Goal: Task Accomplishment & Management: Manage account settings

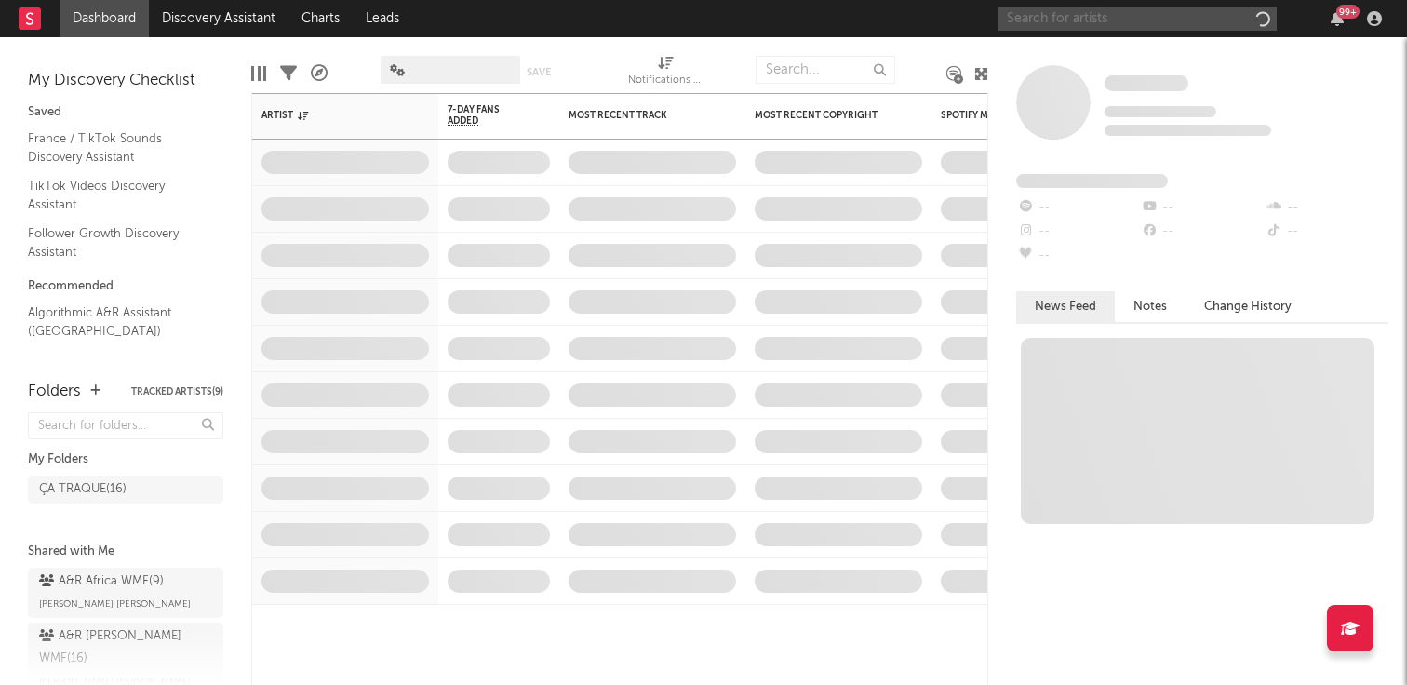
click at [1037, 17] on input "text" at bounding box center [1136, 18] width 279 height 23
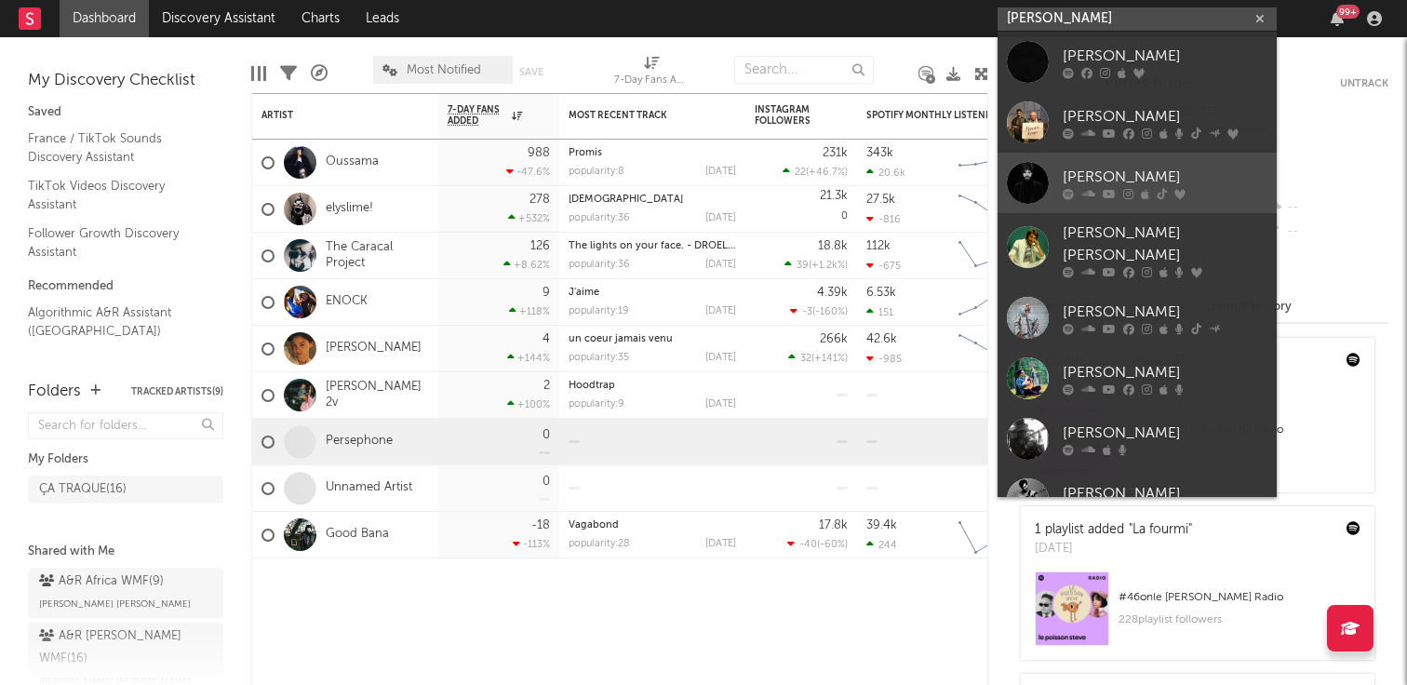
type input "[PERSON_NAME]"
click at [1103, 166] on div "[PERSON_NAME]" at bounding box center [1165, 177] width 205 height 22
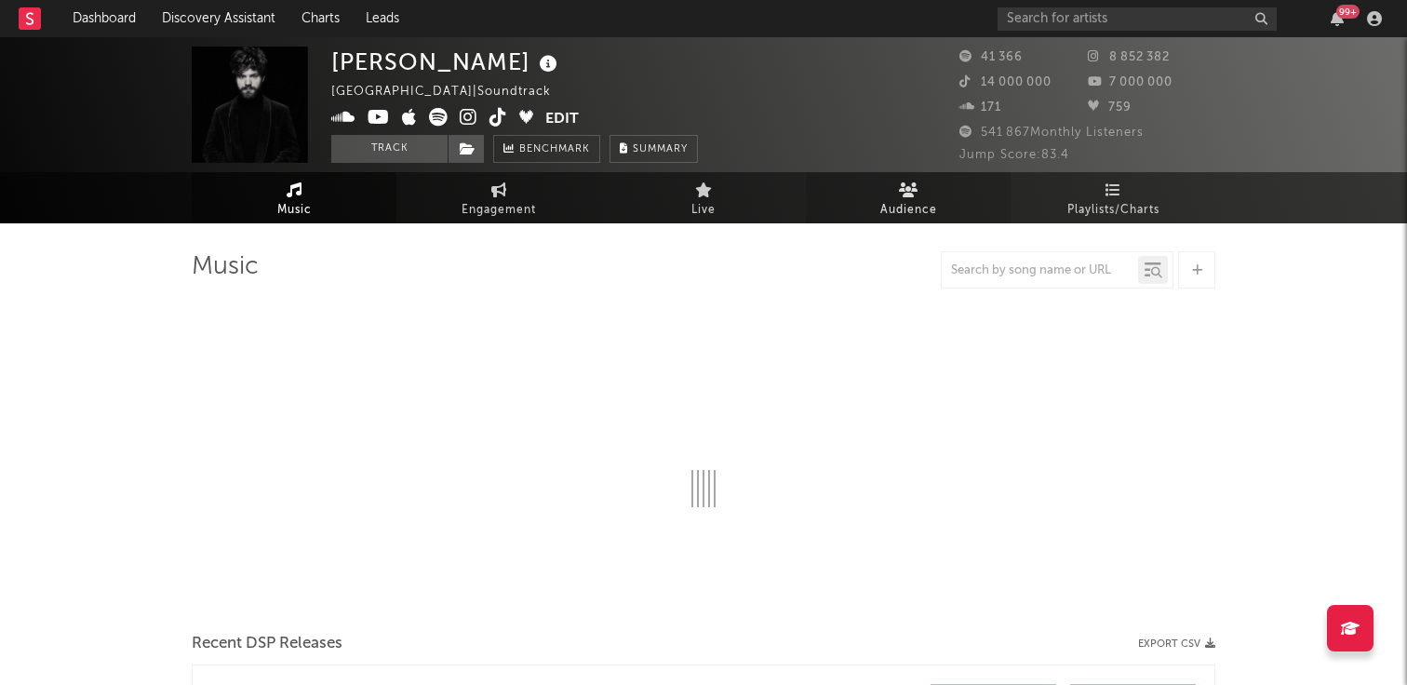
click at [893, 207] on span "Audience" at bounding box center [908, 210] width 57 height 22
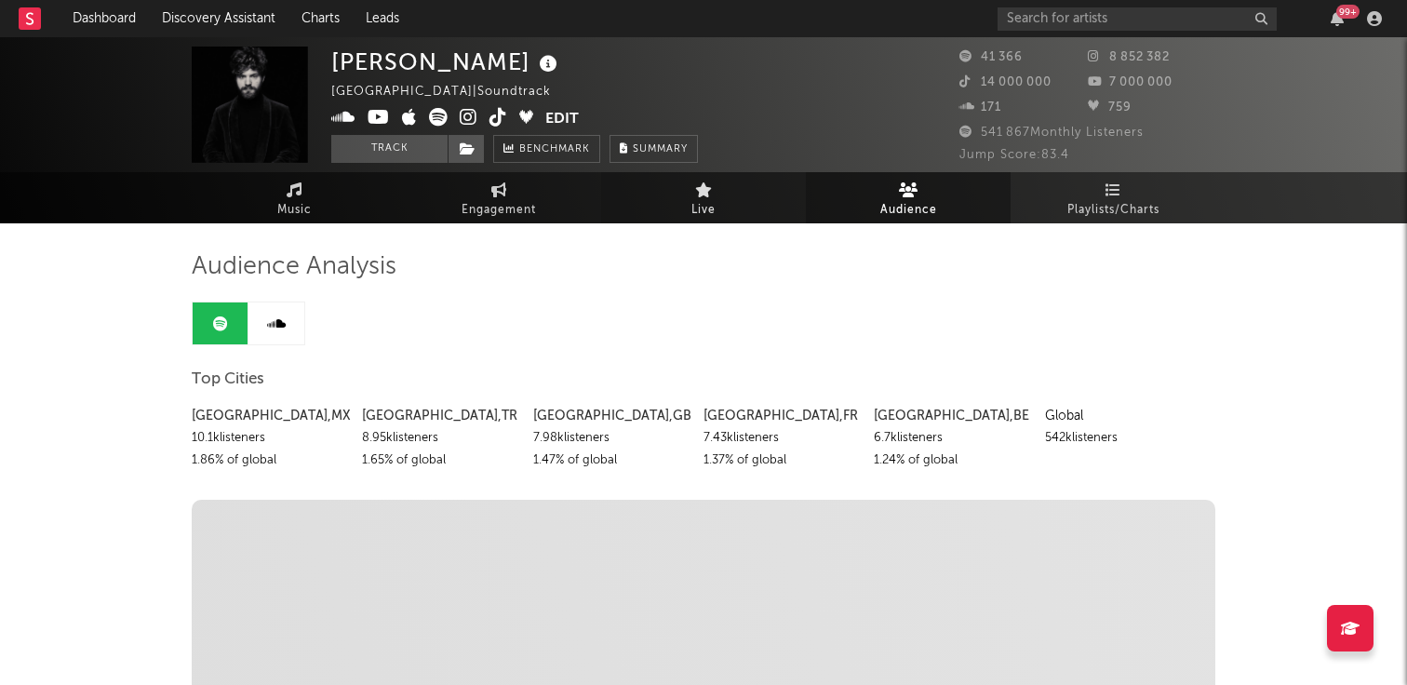
click at [732, 217] on link "Live" at bounding box center [703, 197] width 205 height 51
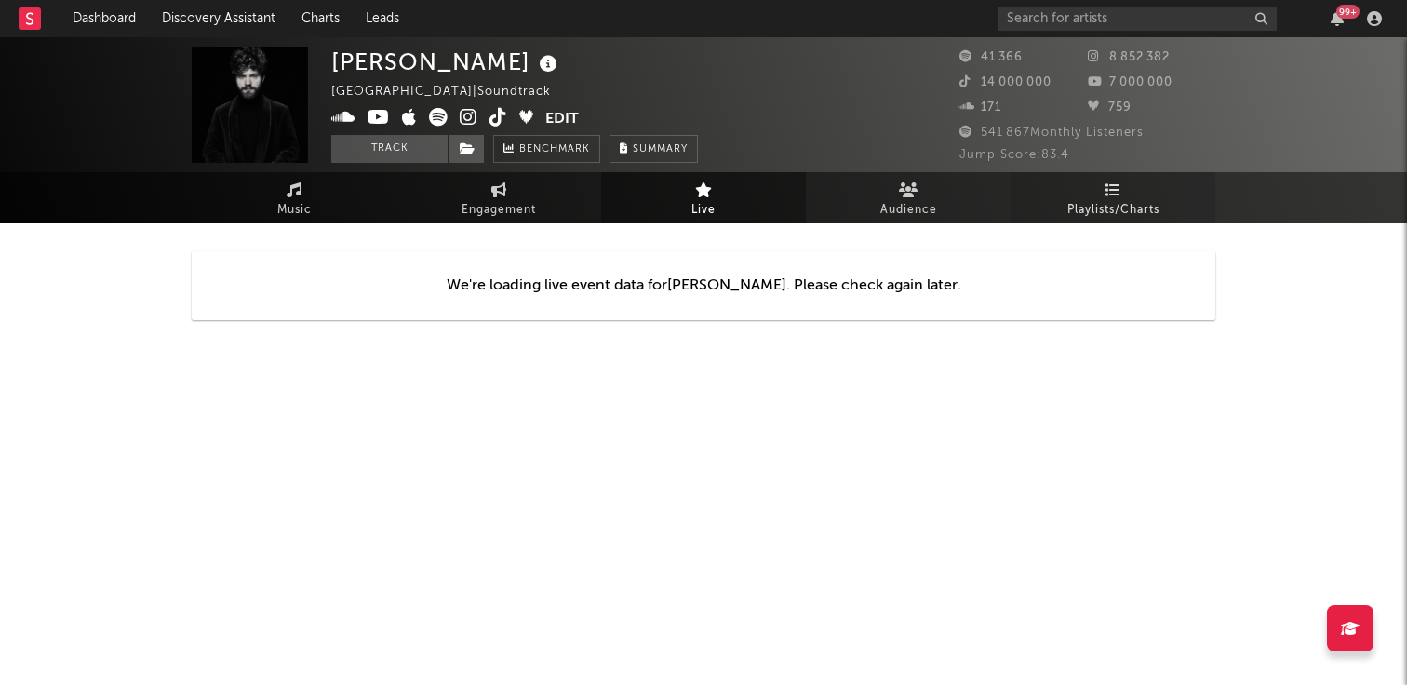
click at [1090, 190] on link "Playlists/Charts" at bounding box center [1112, 197] width 205 height 51
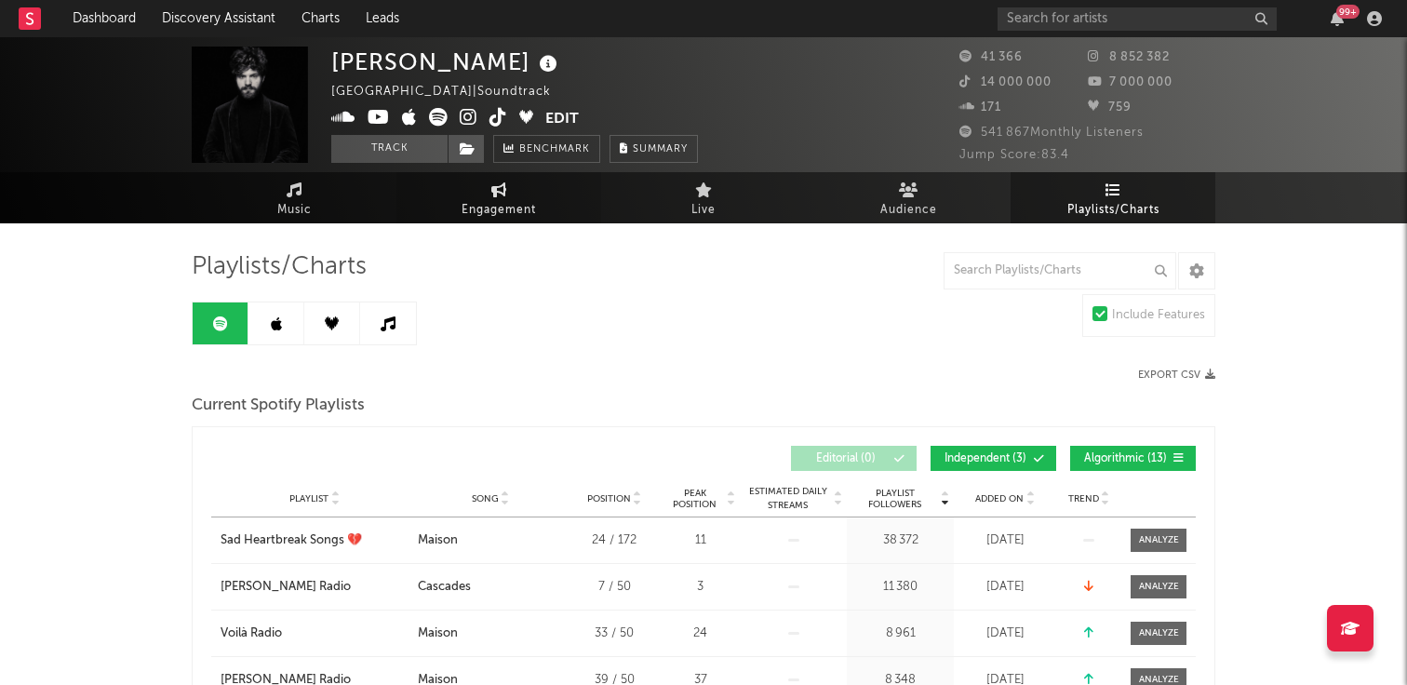
click at [511, 191] on link "Engagement" at bounding box center [498, 197] width 205 height 51
select select "1w"
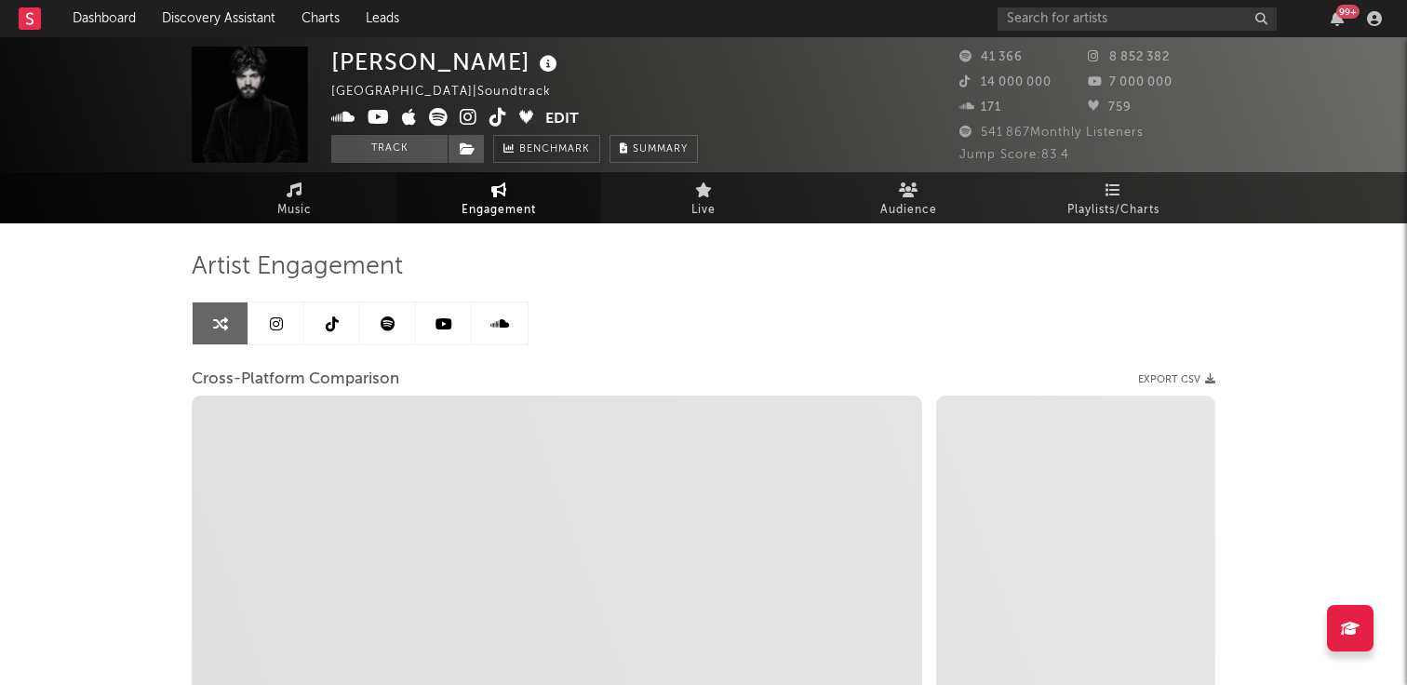
click at [511, 192] on link "Engagement" at bounding box center [498, 197] width 205 height 51
click at [489, 199] on span "Engagement" at bounding box center [498, 210] width 74 height 22
select select "1m"
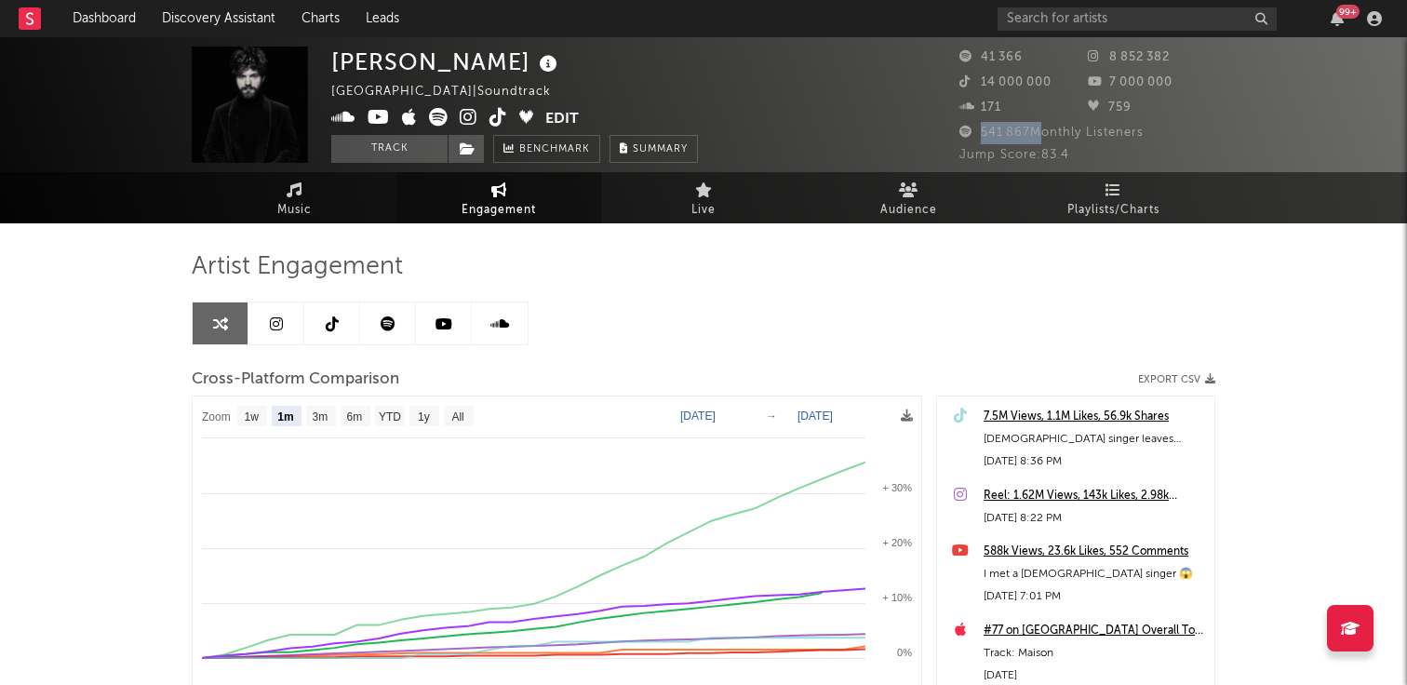
drag, startPoint x: 1036, startPoint y: 133, endPoint x: 981, endPoint y: 133, distance: 54.9
click at [981, 133] on span "541 867 Monthly Listeners" at bounding box center [1051, 133] width 184 height 12
click at [980, 54] on span "41 366" at bounding box center [990, 57] width 63 height 12
click at [308, 205] on span "Music" at bounding box center [294, 210] width 34 height 22
select select "6m"
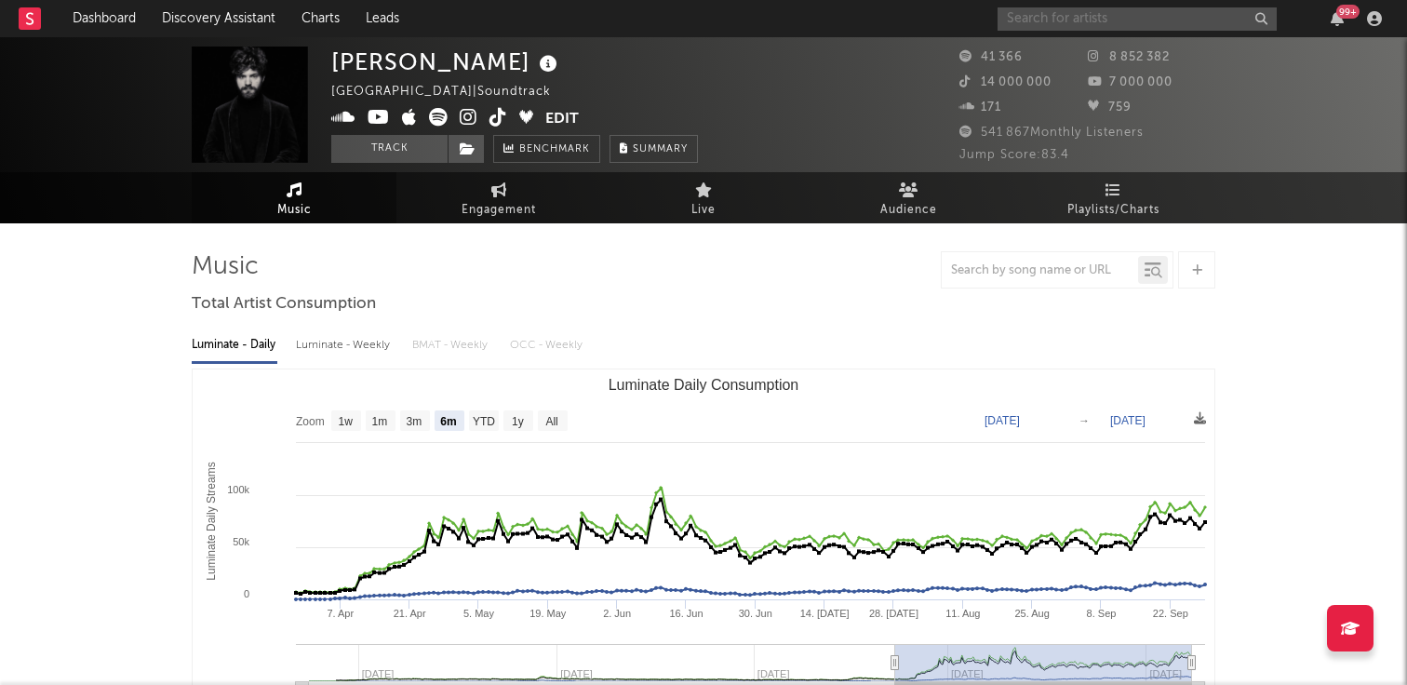
click at [1065, 15] on input "text" at bounding box center [1136, 18] width 279 height 23
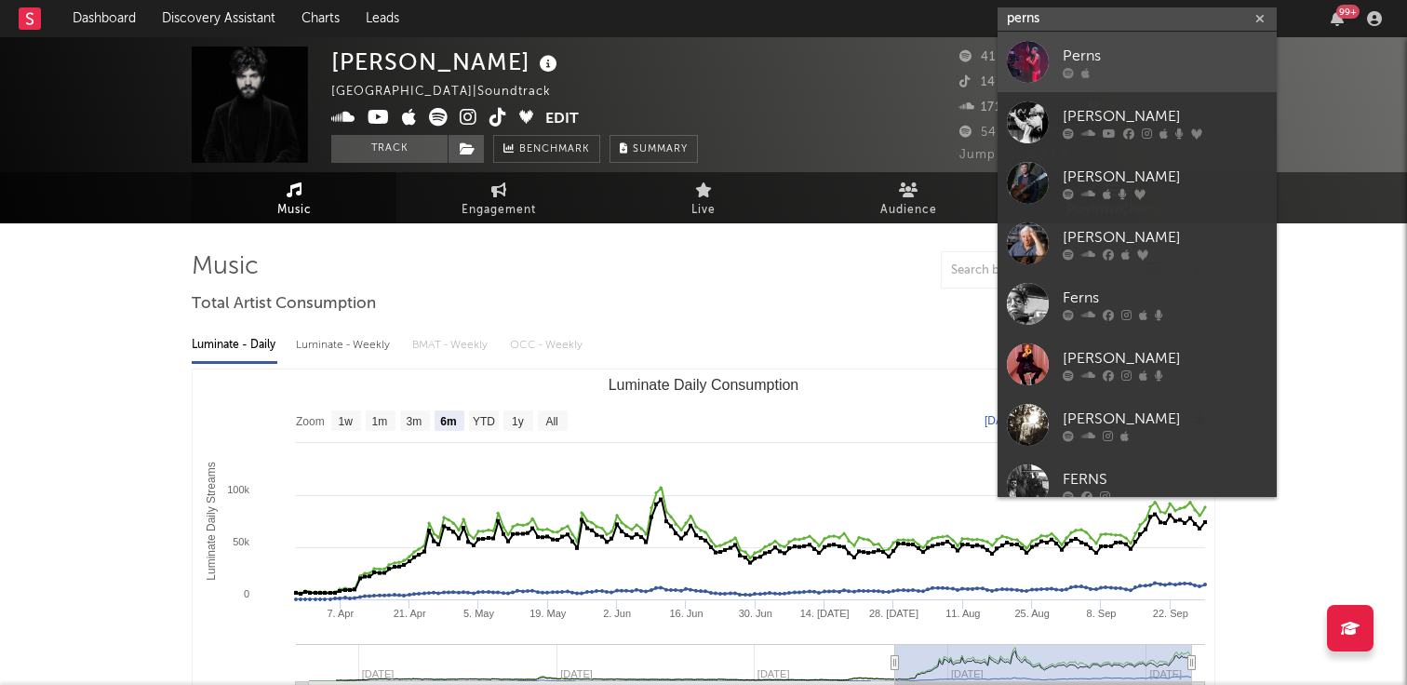
type input "perns"
click at [1114, 50] on div "Perns" at bounding box center [1165, 56] width 205 height 22
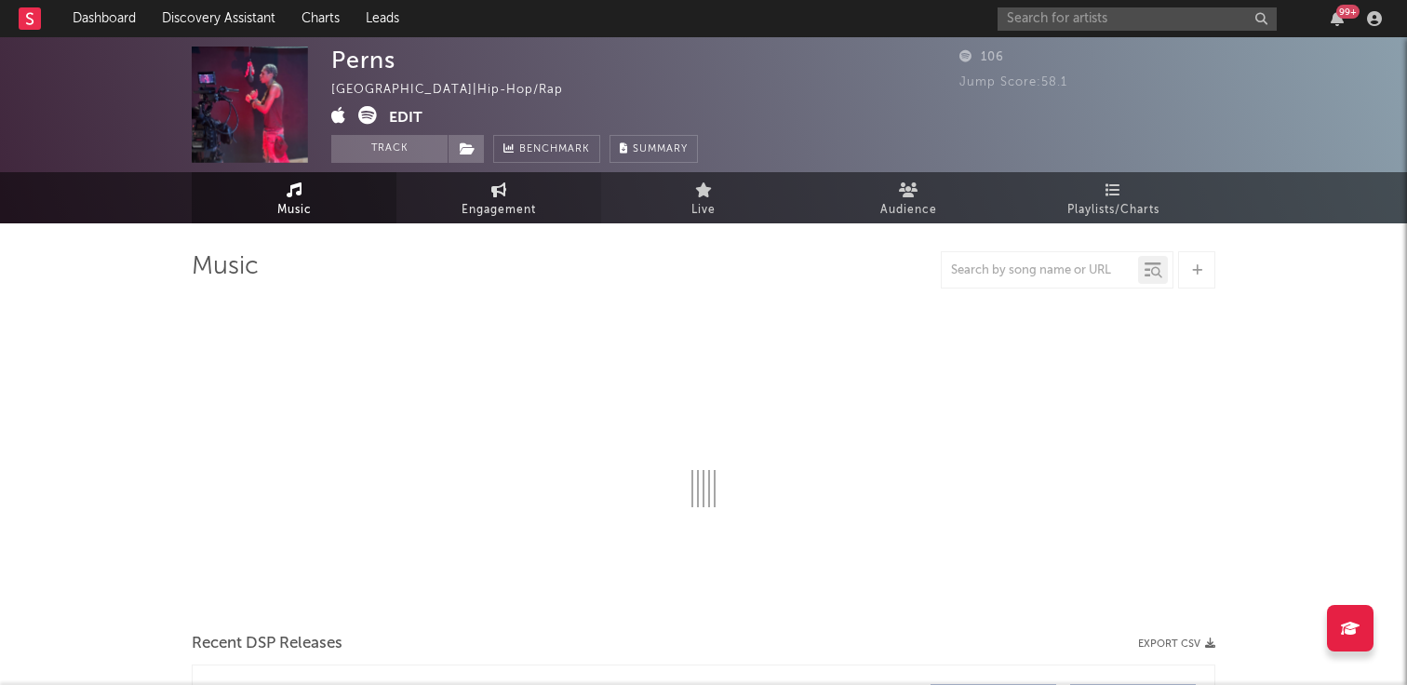
select select "1w"
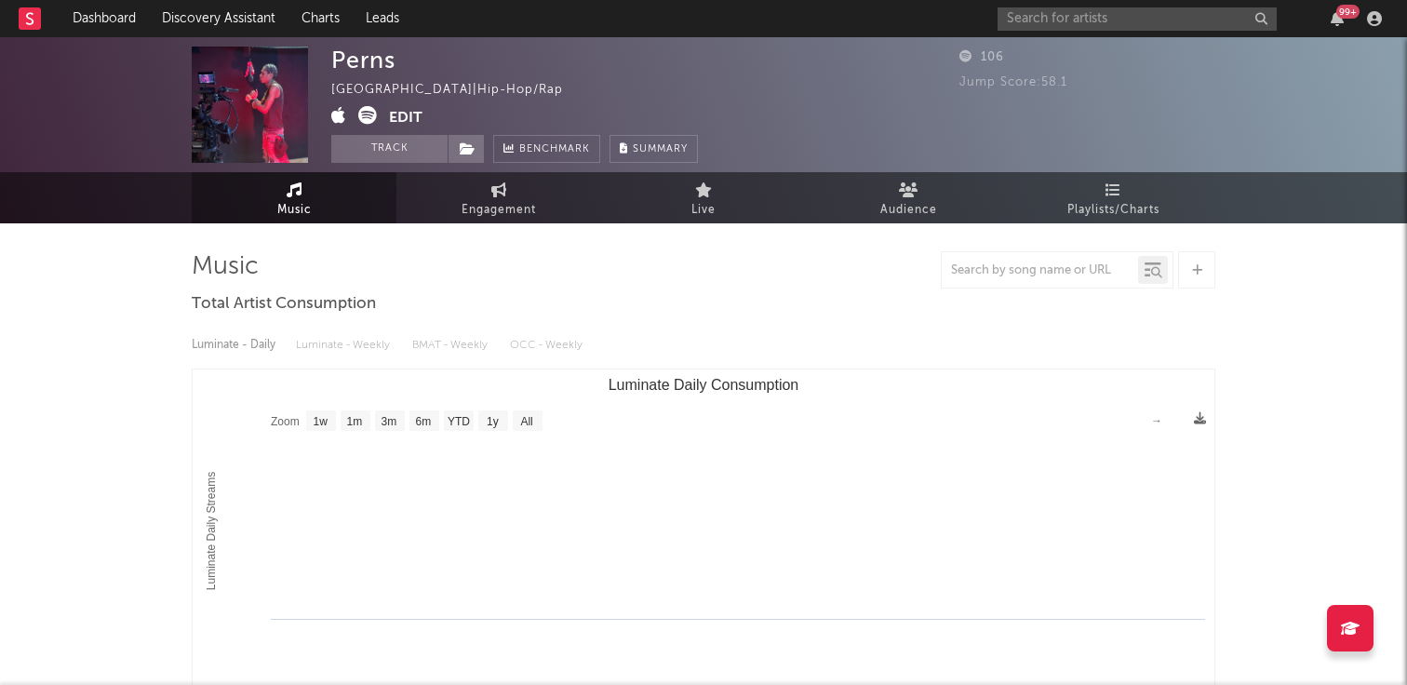
click at [394, 114] on button "Edit" at bounding box center [405, 117] width 33 height 23
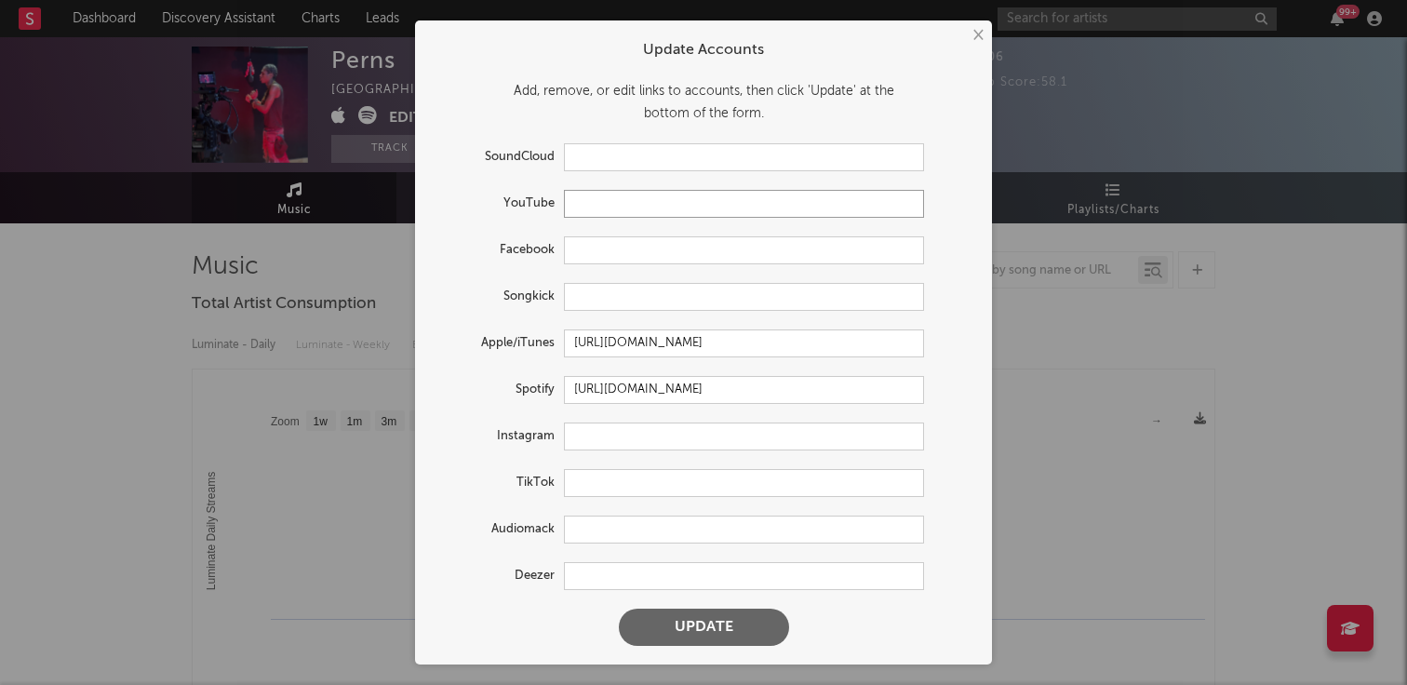
click at [598, 202] on input "text" at bounding box center [744, 204] width 360 height 28
click at [606, 485] on input "text" at bounding box center [744, 483] width 360 height 28
paste input "[URL][DOMAIN_NAME]"
type input "[URL][DOMAIN_NAME]"
click at [614, 198] on input "text" at bounding box center [744, 204] width 360 height 28
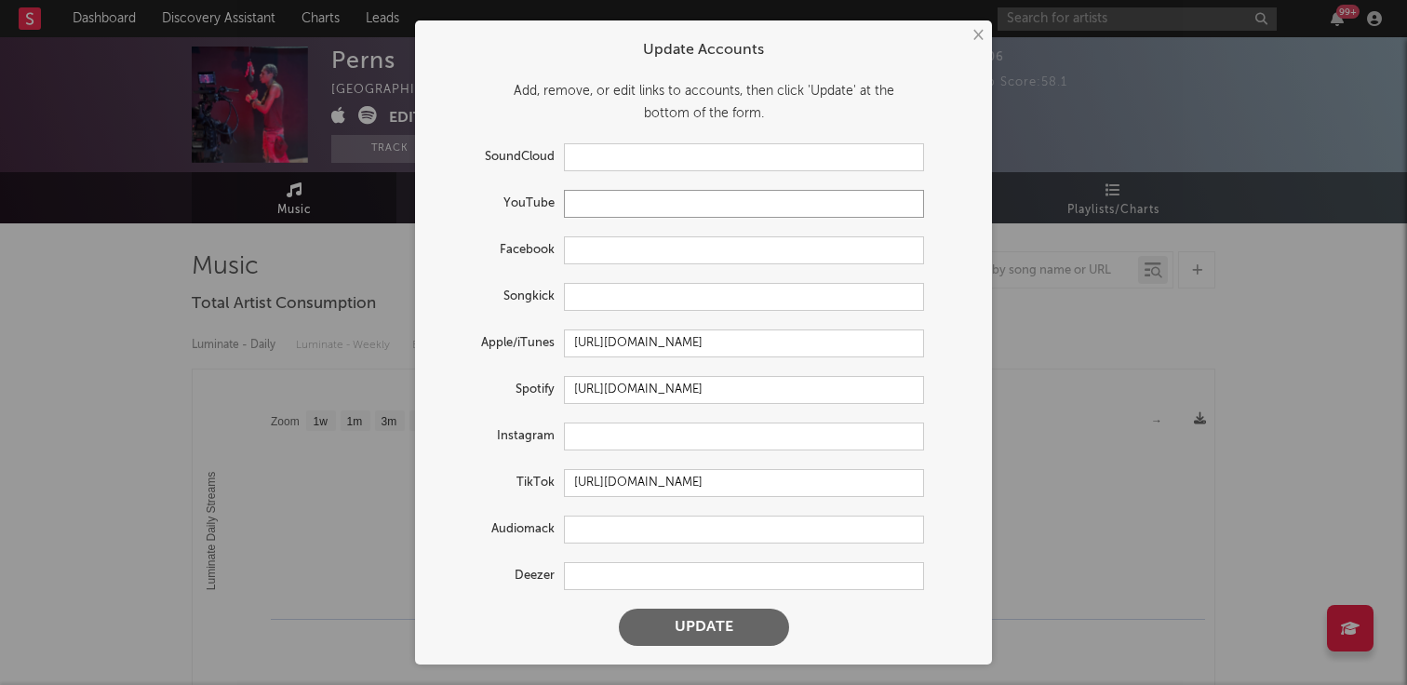
paste input "[URL][DOMAIN_NAME]"
type input "[URL][DOMAIN_NAME]"
click at [616, 433] on input "text" at bounding box center [744, 436] width 360 height 28
paste input "[DOMAIN_NAME][URL]"
type input "[DOMAIN_NAME][URL]"
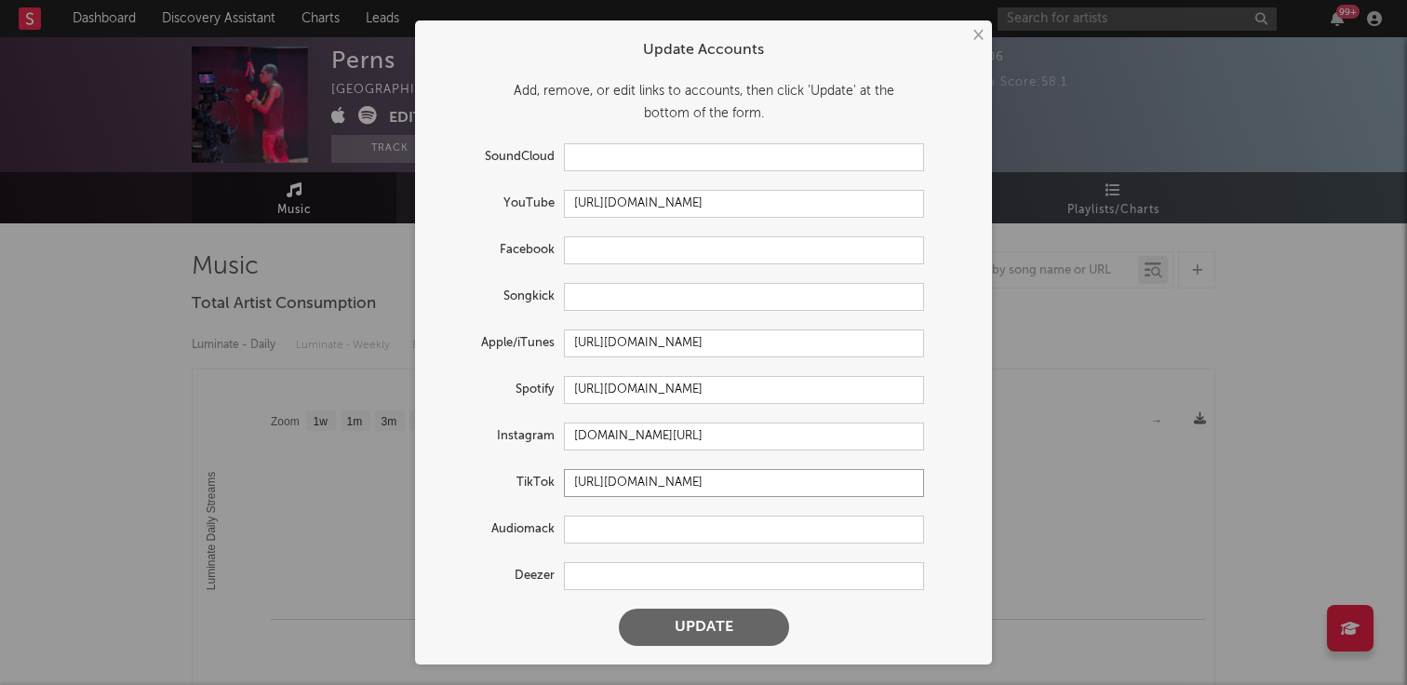
click at [812, 483] on input "[URL][DOMAIN_NAME]" at bounding box center [744, 483] width 360 height 28
paste input "text"
type input "[URL][DOMAIN_NAME]"
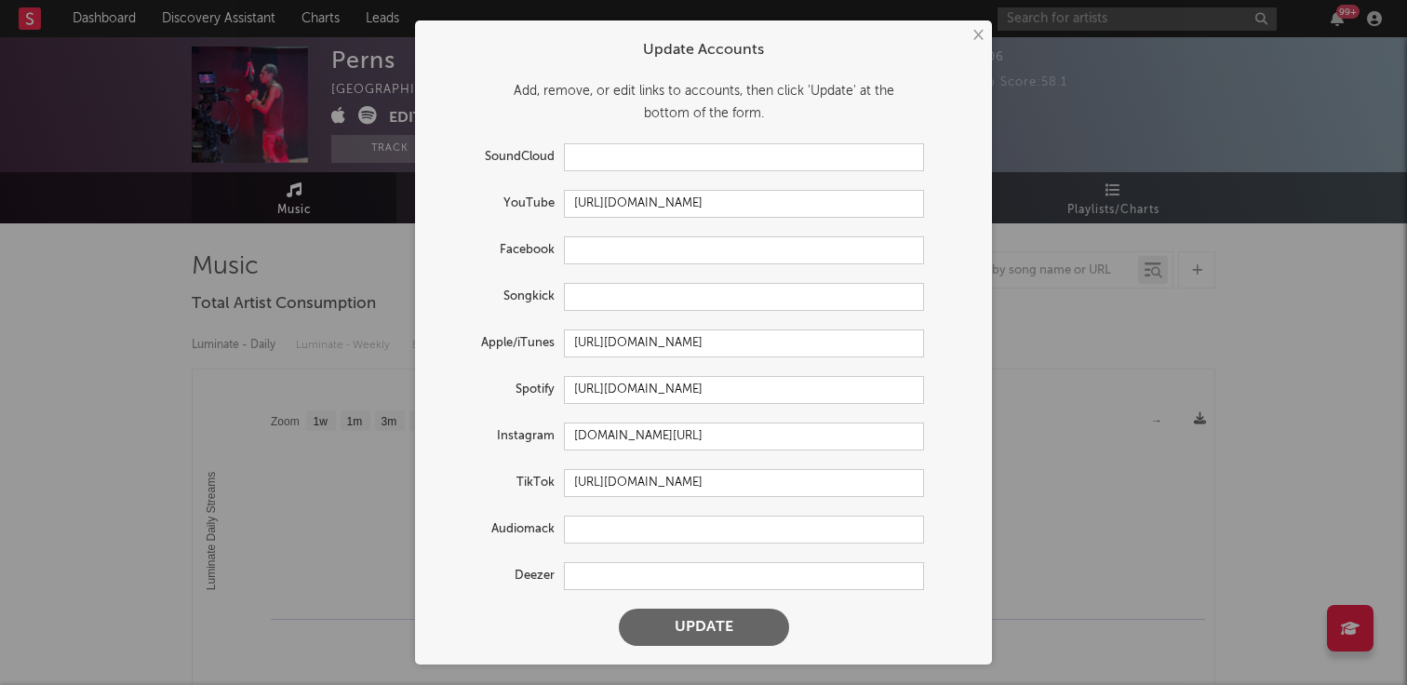
click at [905, 503] on form "Update Accounts Add, remove, or edit links to accounts, then click 'Update' at …" at bounding box center [703, 342] width 558 height 625
click at [623, 392] on input "[URL][DOMAIN_NAME]" at bounding box center [744, 390] width 360 height 28
paste input "intl-fr/artist/129wZ4TiiyVVsuiz90fIZN?si=SclclN73REu3ak1a0dhrtA"
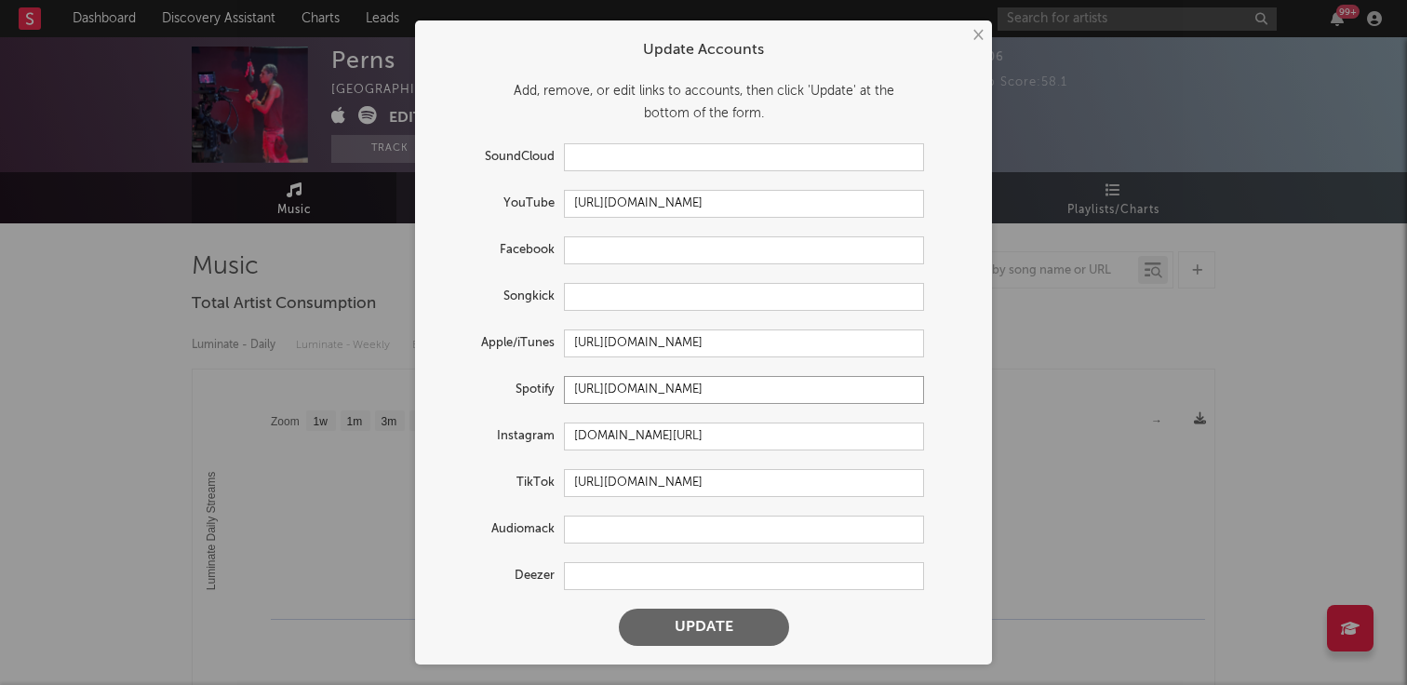
scroll to position [0, 167]
type input "[URL][DOMAIN_NAME]"
click at [732, 629] on button "Update" at bounding box center [704, 626] width 170 height 37
click at [722, 638] on button at bounding box center [704, 626] width 170 height 37
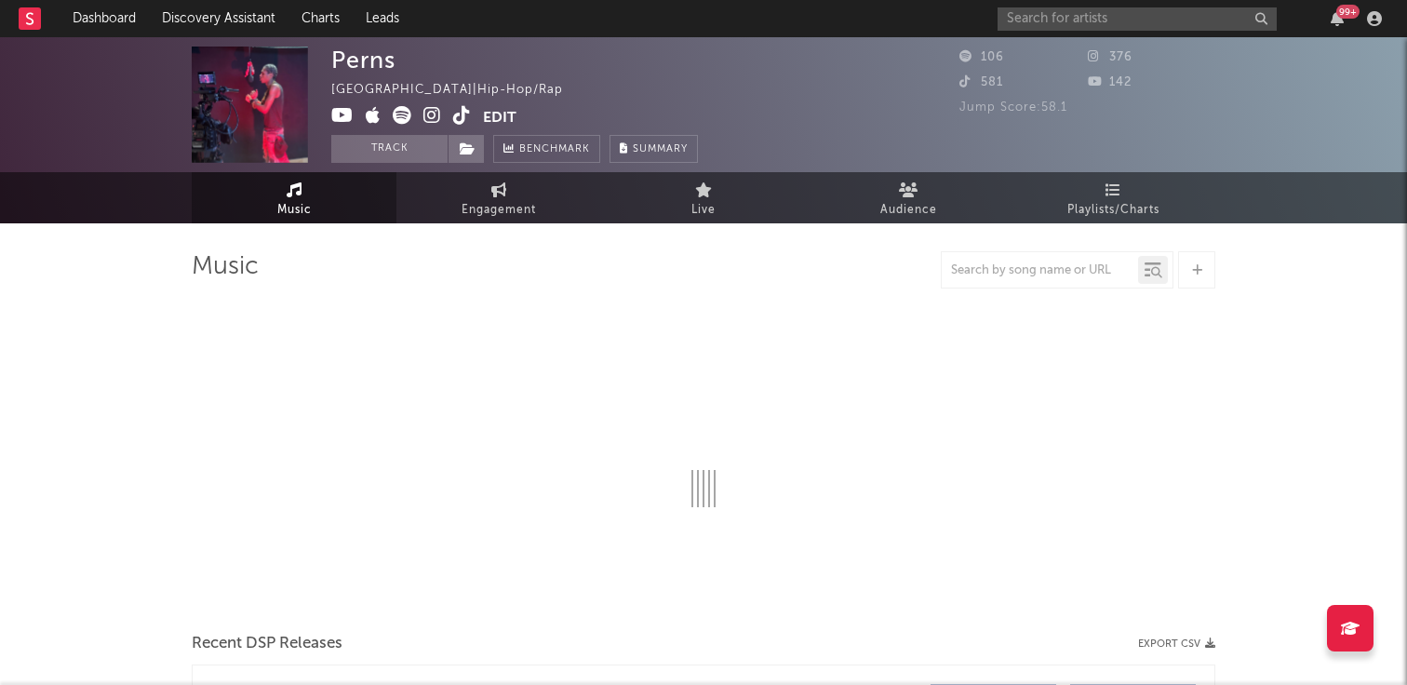
select select "1w"
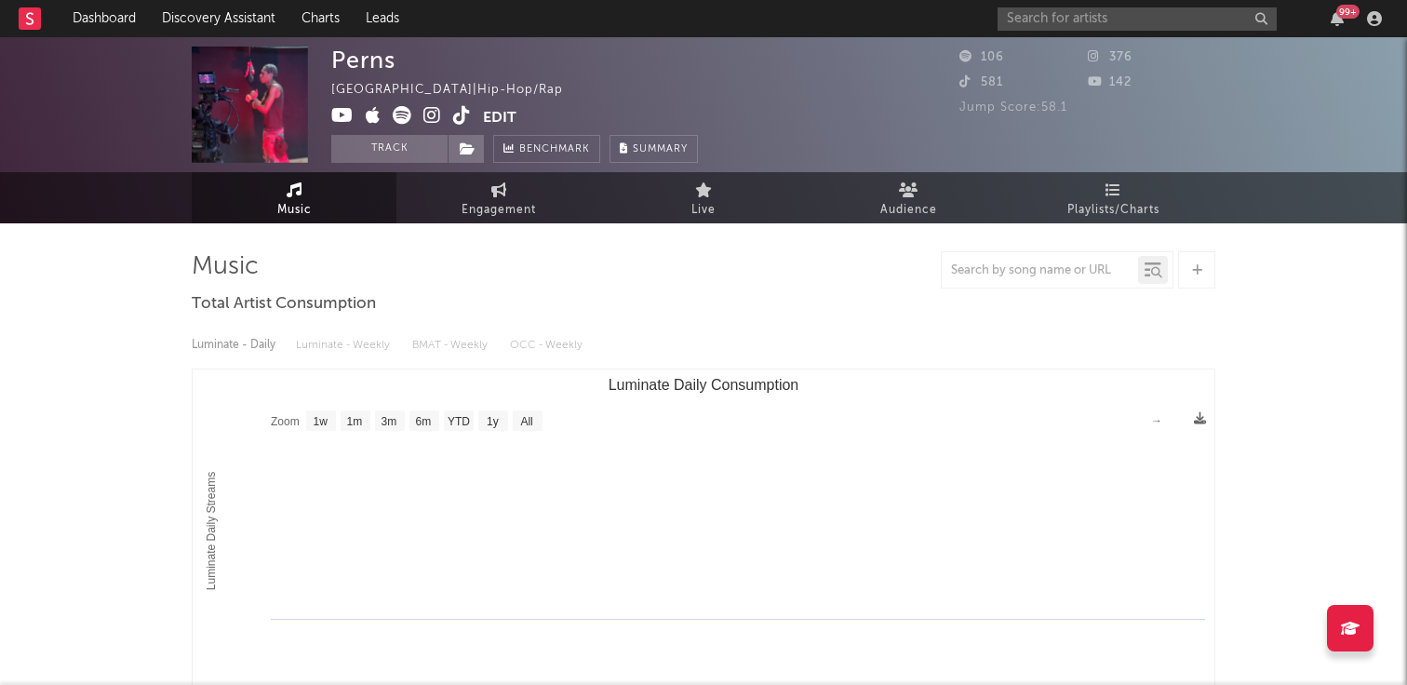
click at [326, 427] on rect "Luminate Daily Consumption" at bounding box center [321, 420] width 30 height 20
select select "1w"
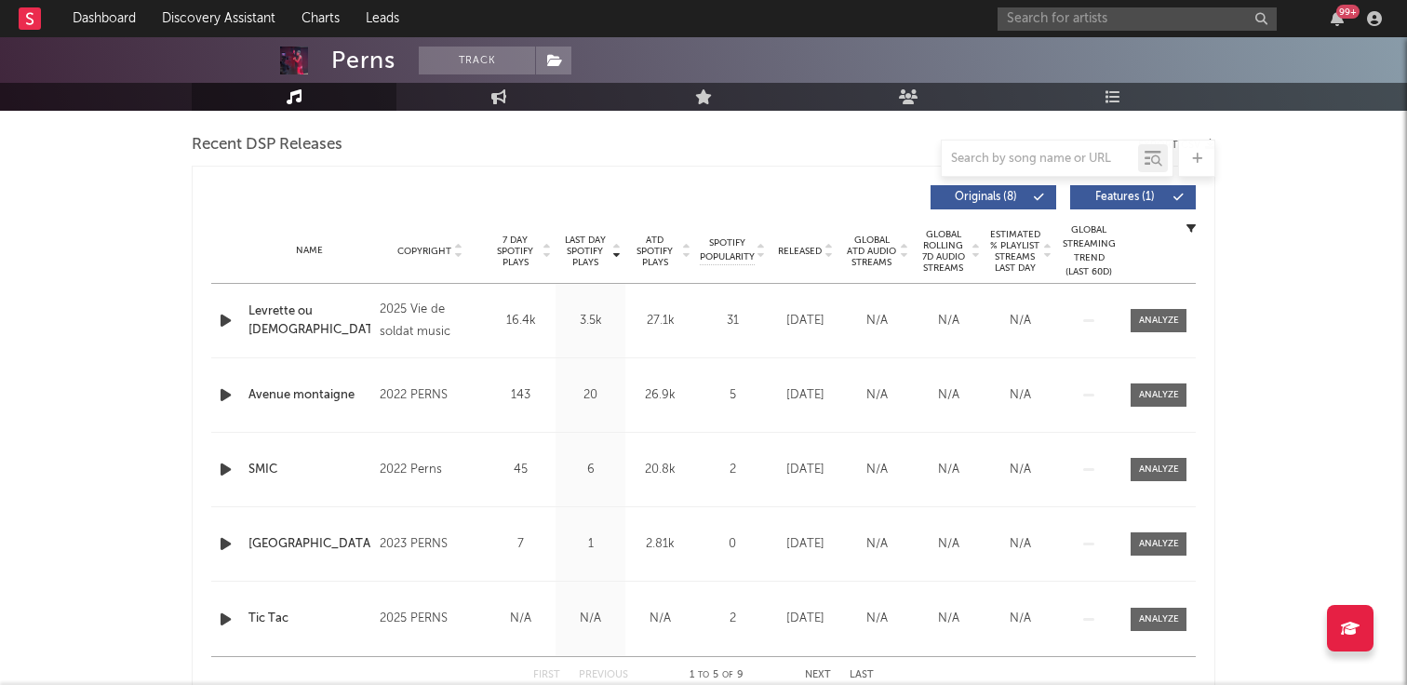
scroll to position [648, 0]
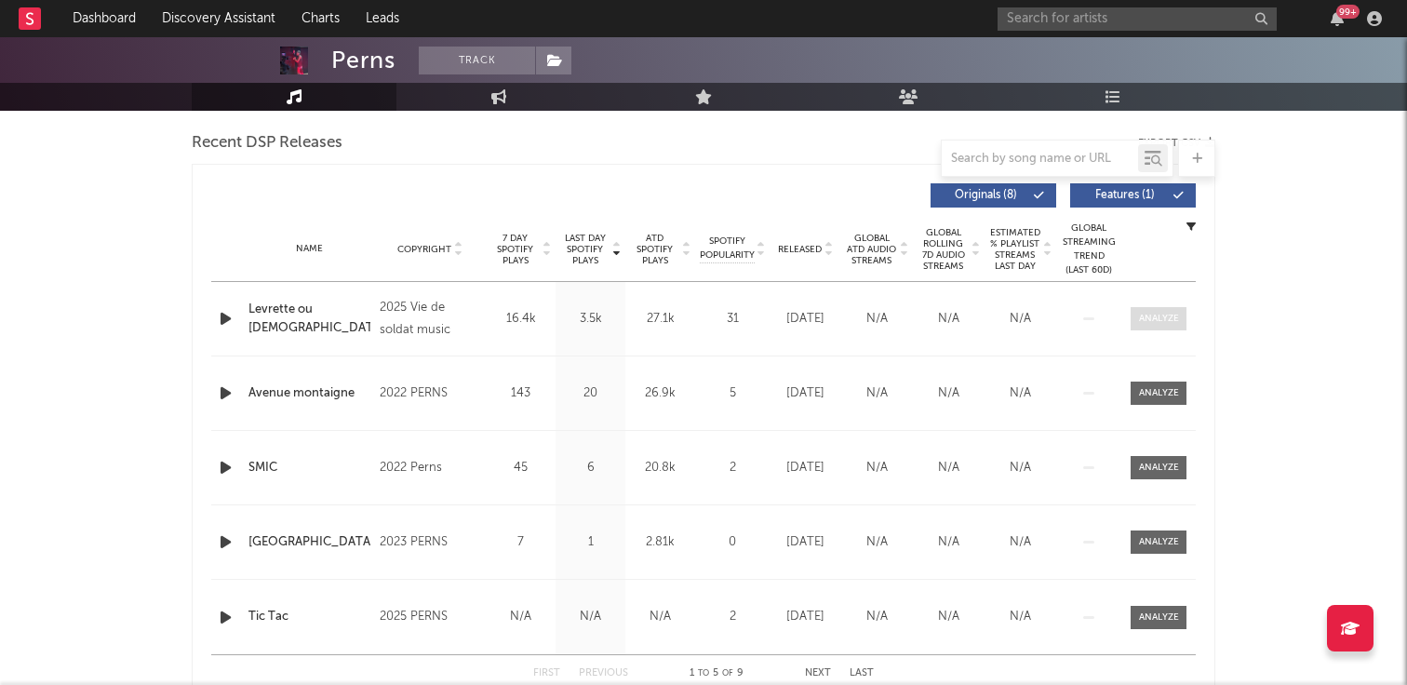
click at [1162, 311] on span at bounding box center [1158, 318] width 56 height 23
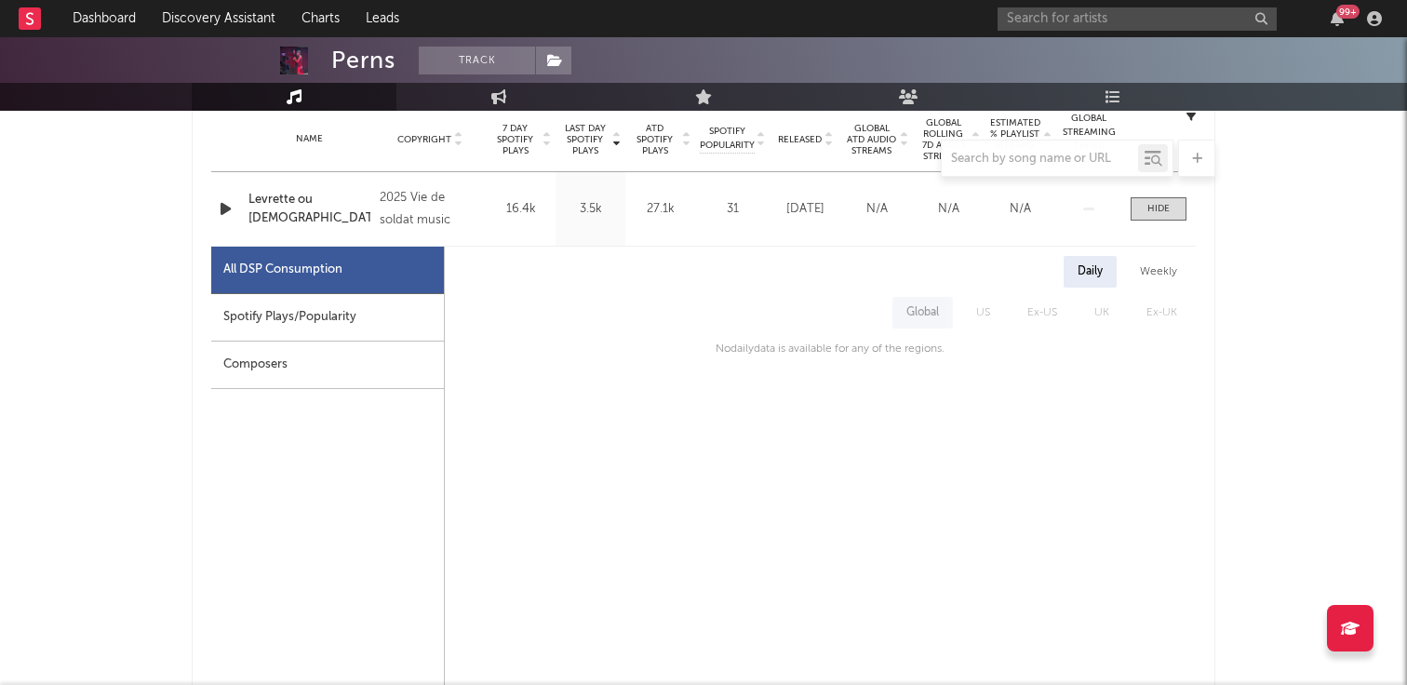
scroll to position [788, 0]
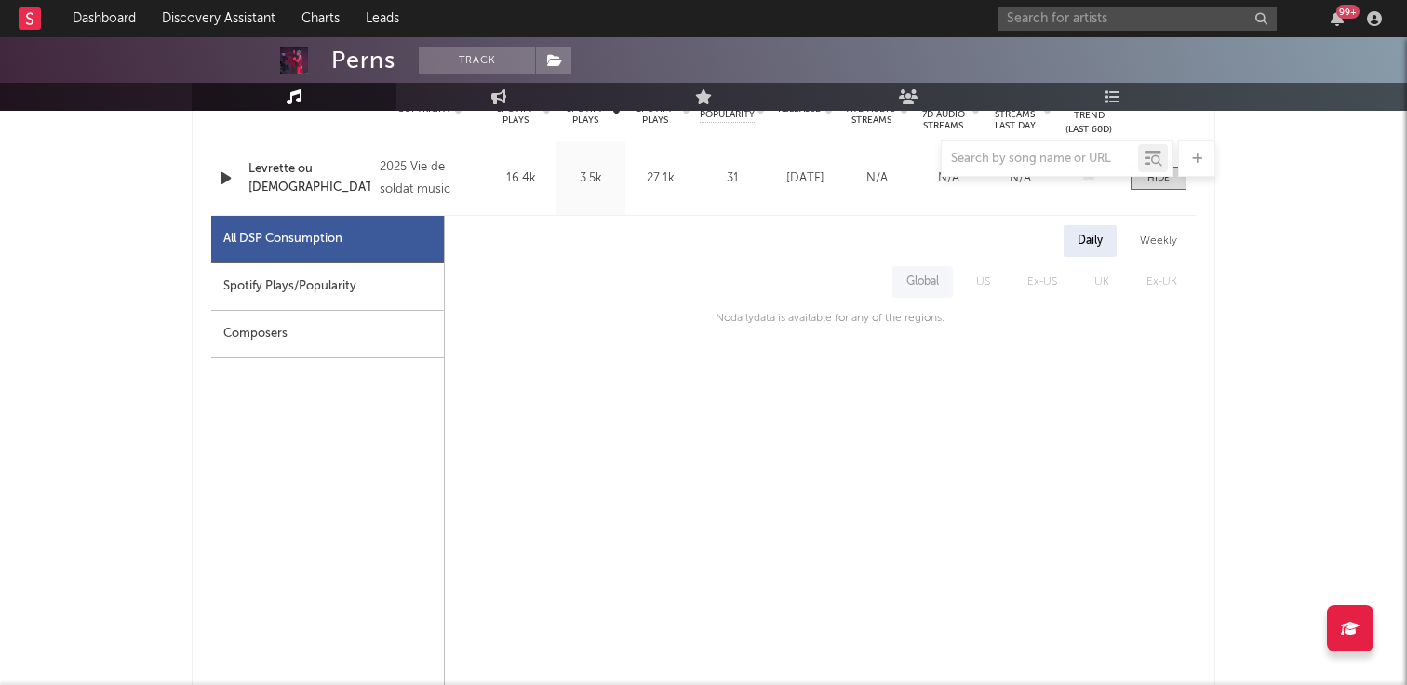
click at [322, 290] on div "Spotify Plays/Popularity" at bounding box center [327, 286] width 233 height 47
select select "1w"
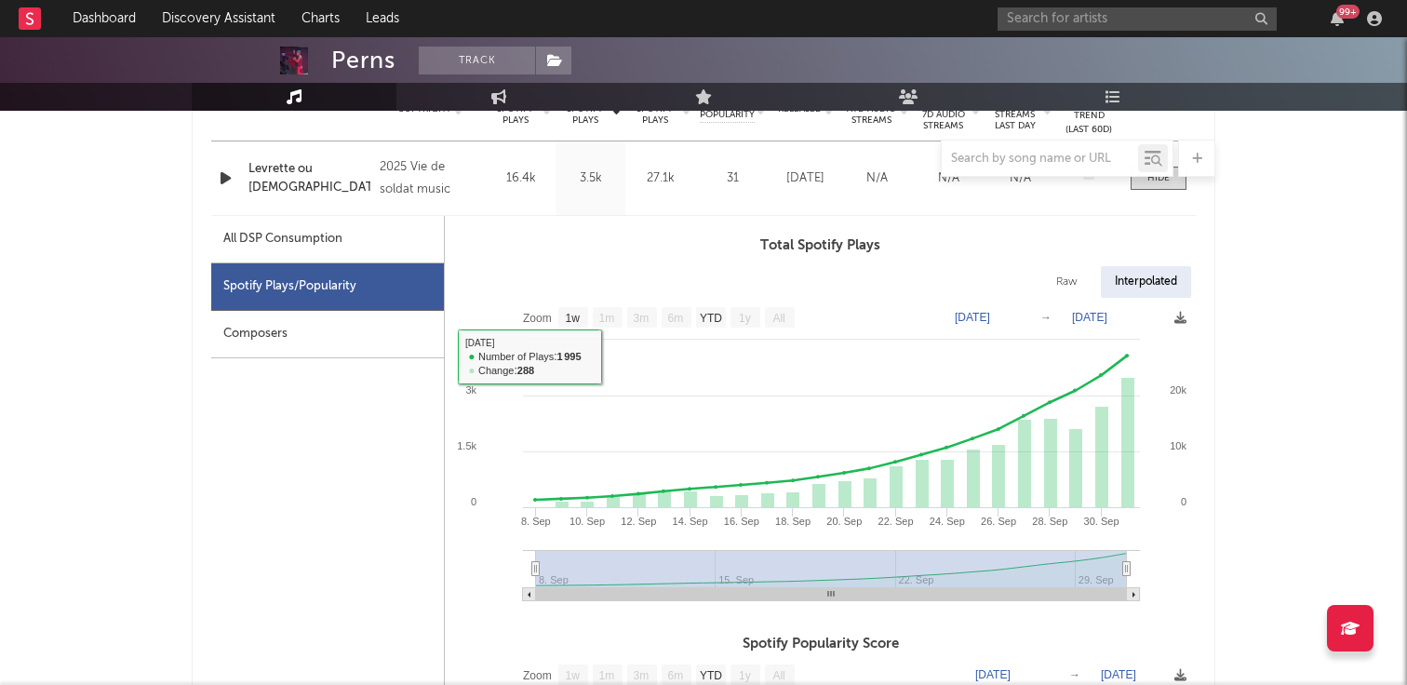
click at [578, 318] on text "1w" at bounding box center [573, 318] width 15 height 13
select select "1w"
type input "[DATE]"
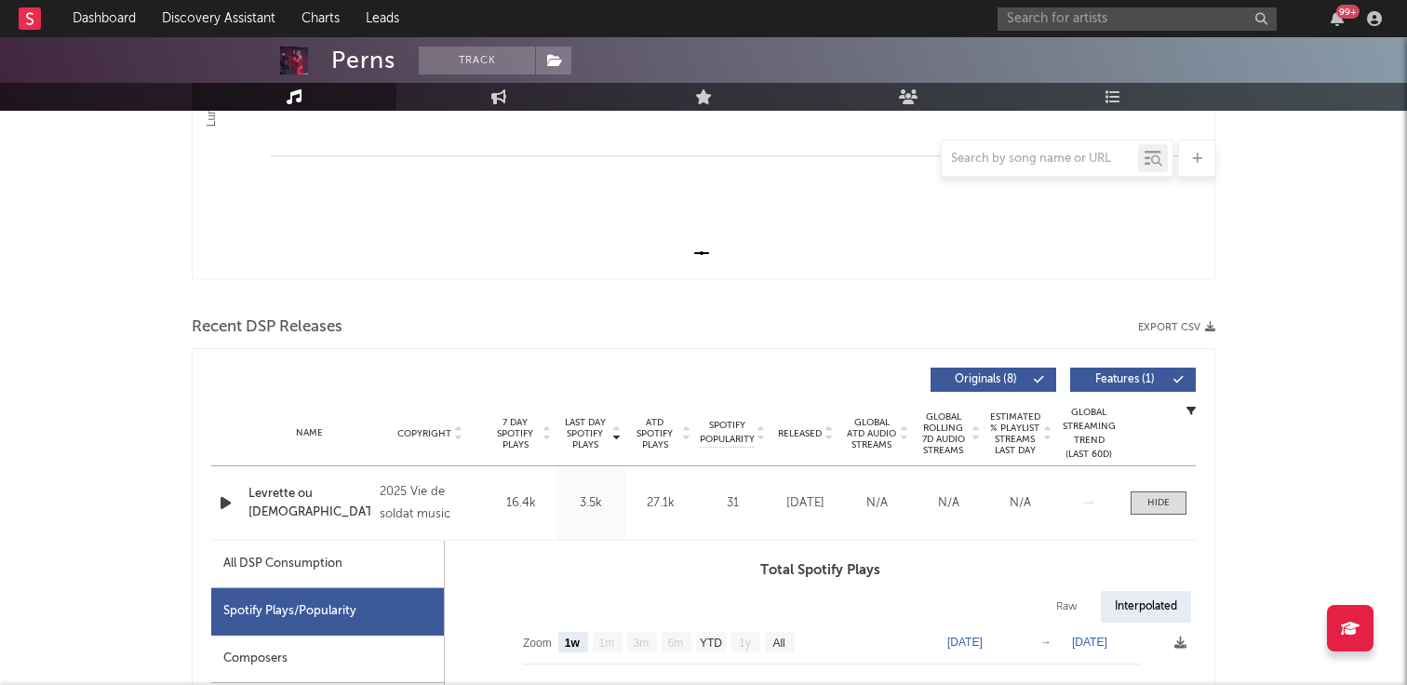
scroll to position [0, 0]
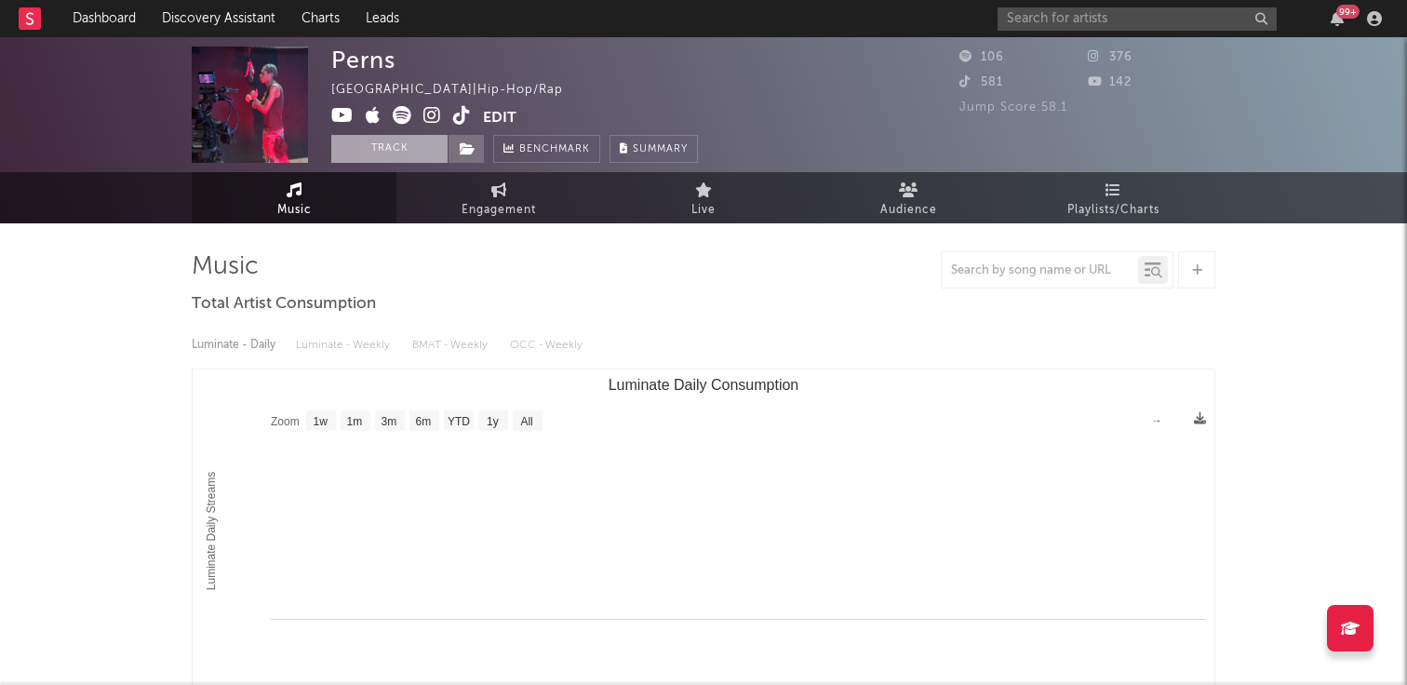
click at [421, 137] on button "Track" at bounding box center [389, 149] width 116 height 28
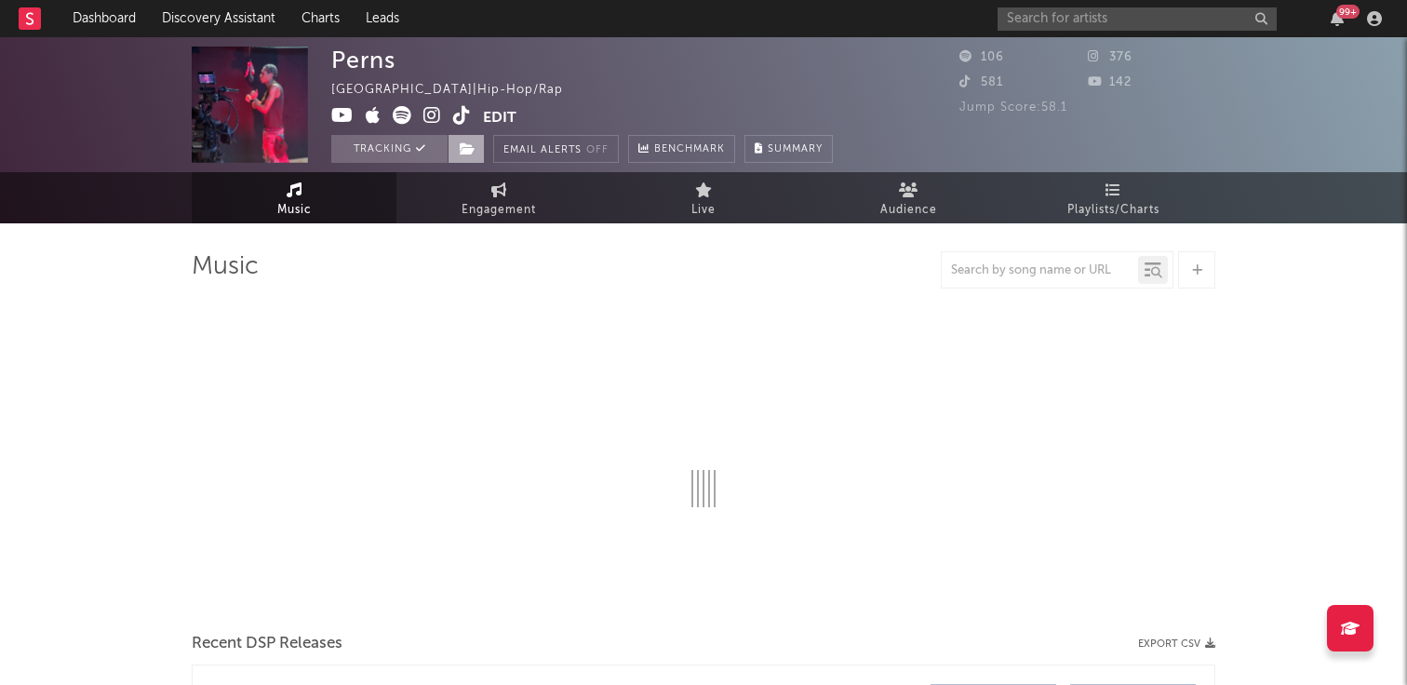
click at [462, 152] on icon at bounding box center [468, 148] width 16 height 13
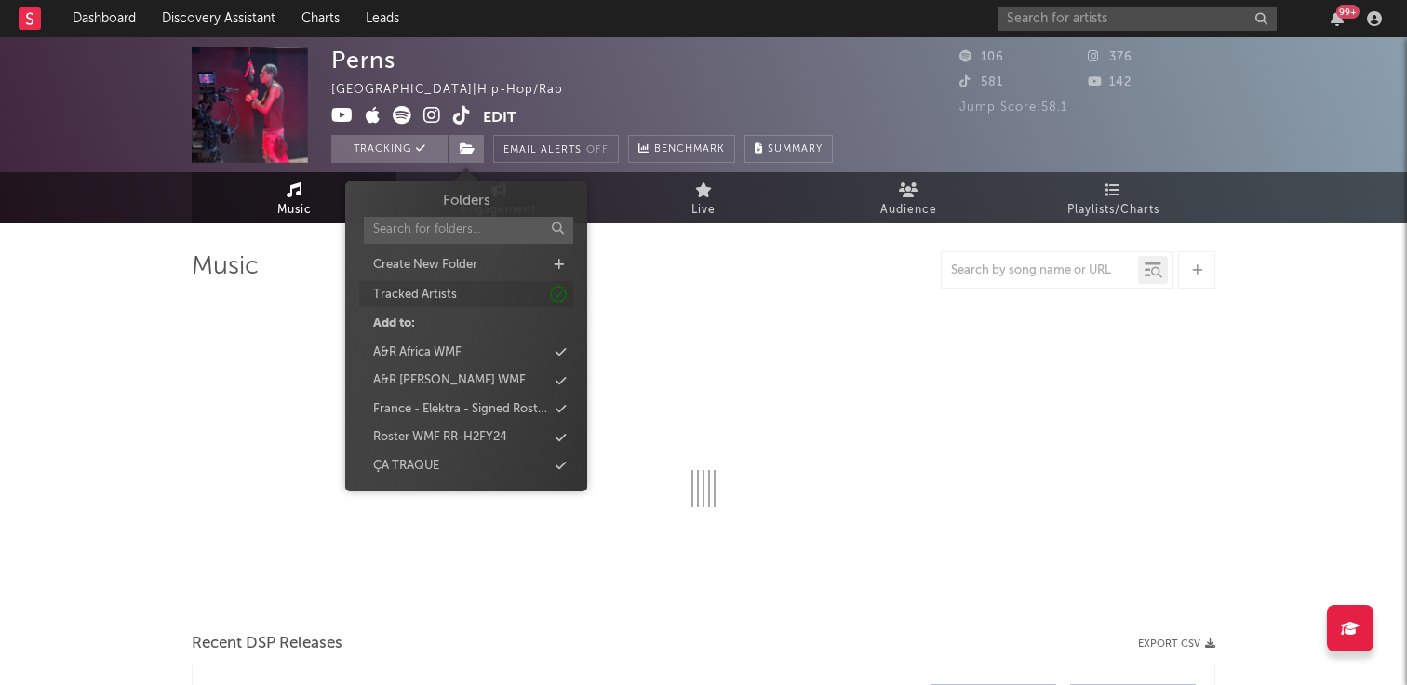
select select "1w"
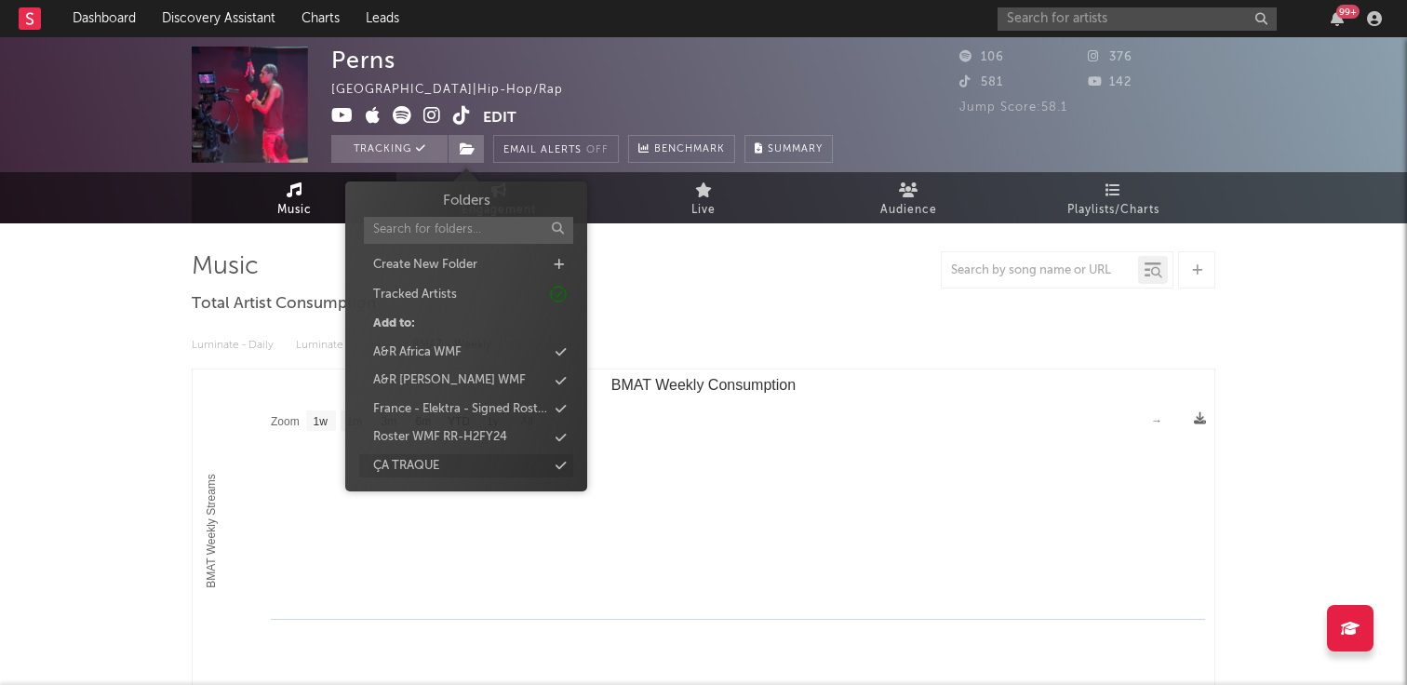
click at [421, 463] on div "ÇA TRAQUE" at bounding box center [406, 466] width 66 height 19
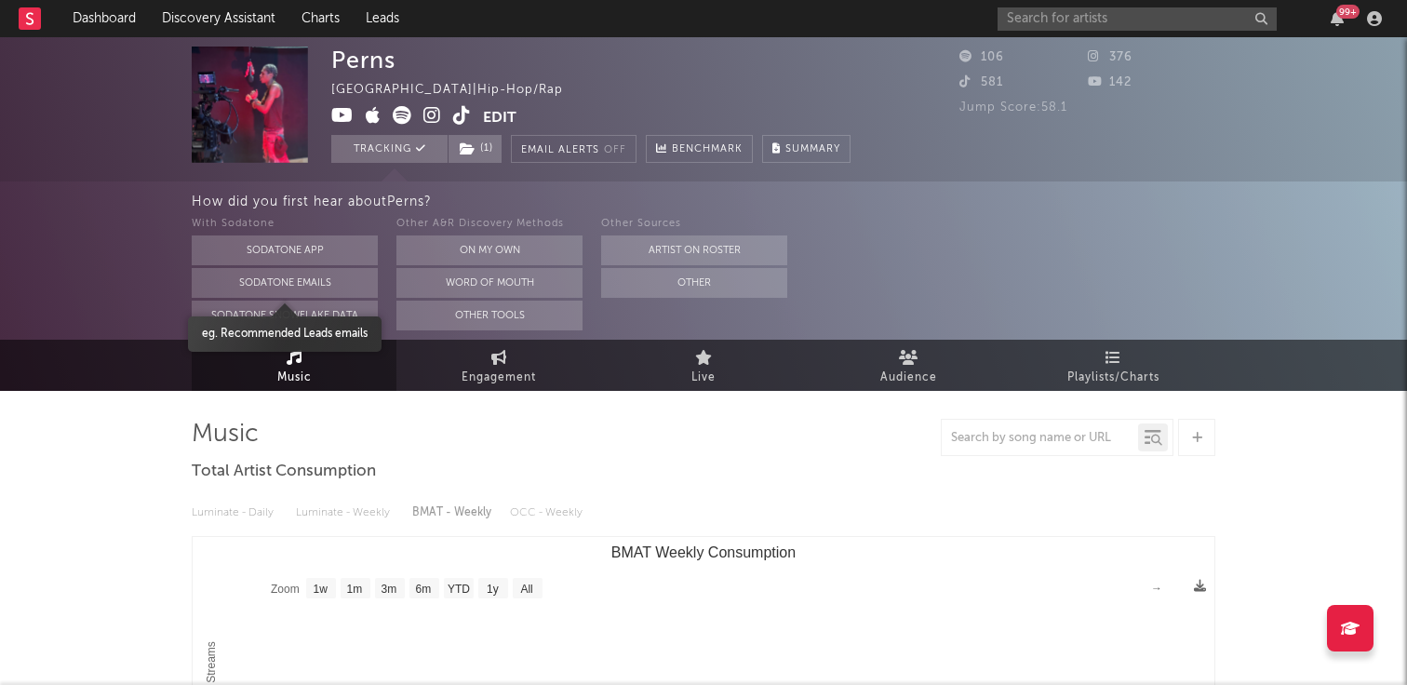
click at [141, 297] on div "How did you first hear about Perns ? With Sodatone Sodatone App Sodatone Emails…" at bounding box center [703, 260] width 1407 height 158
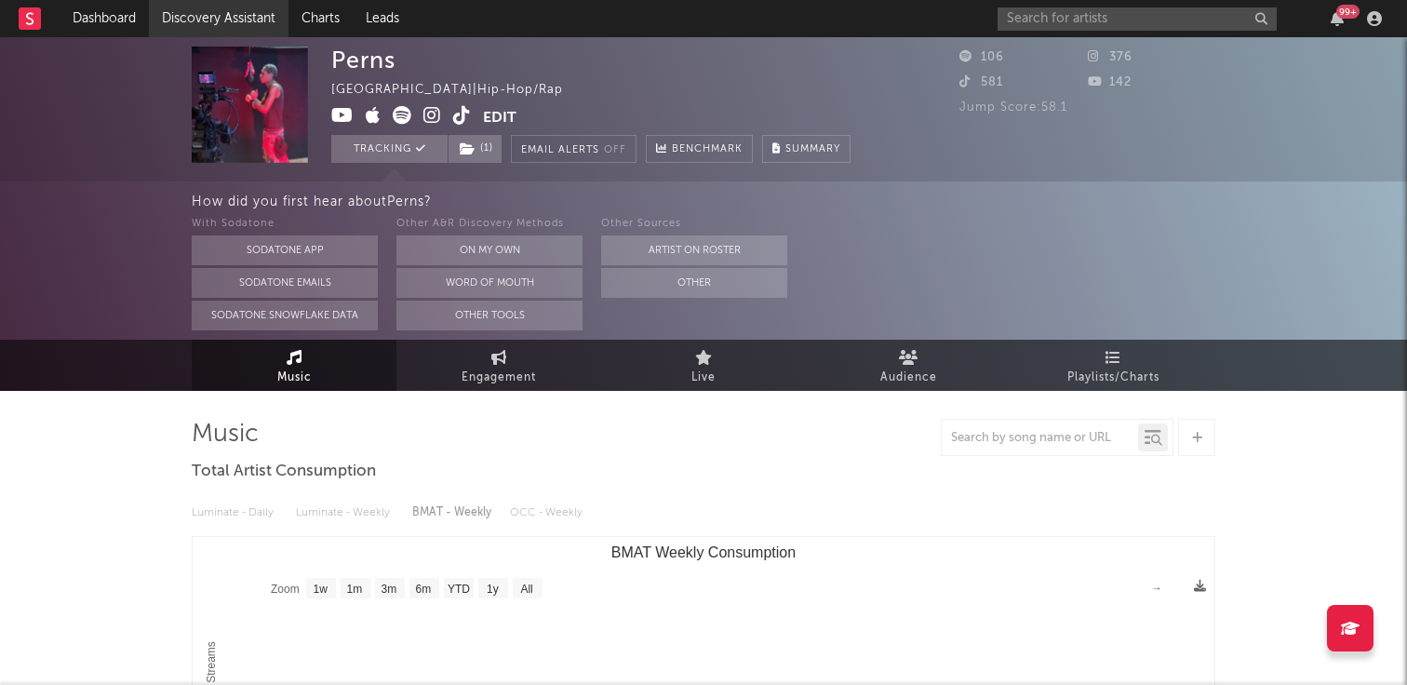
click at [188, 7] on link "Discovery Assistant" at bounding box center [219, 18] width 140 height 37
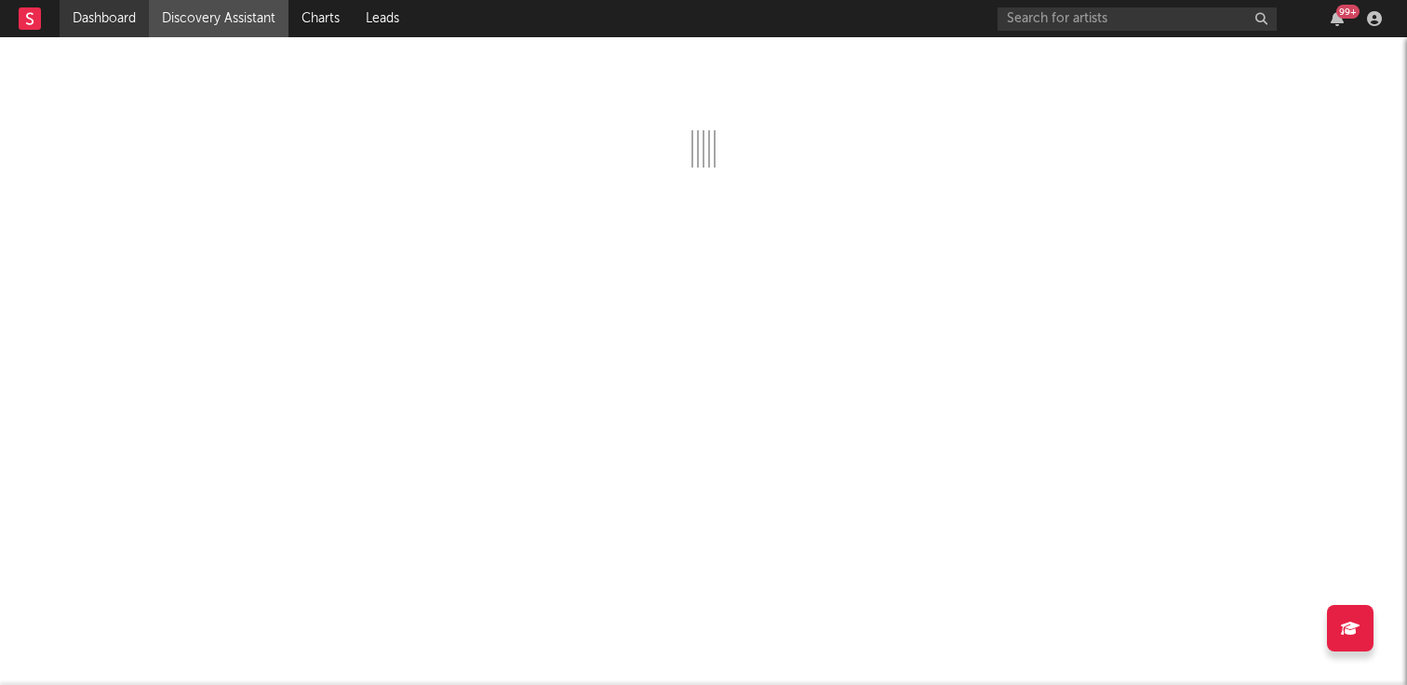
click at [117, 28] on link "Dashboard" at bounding box center [104, 18] width 89 height 37
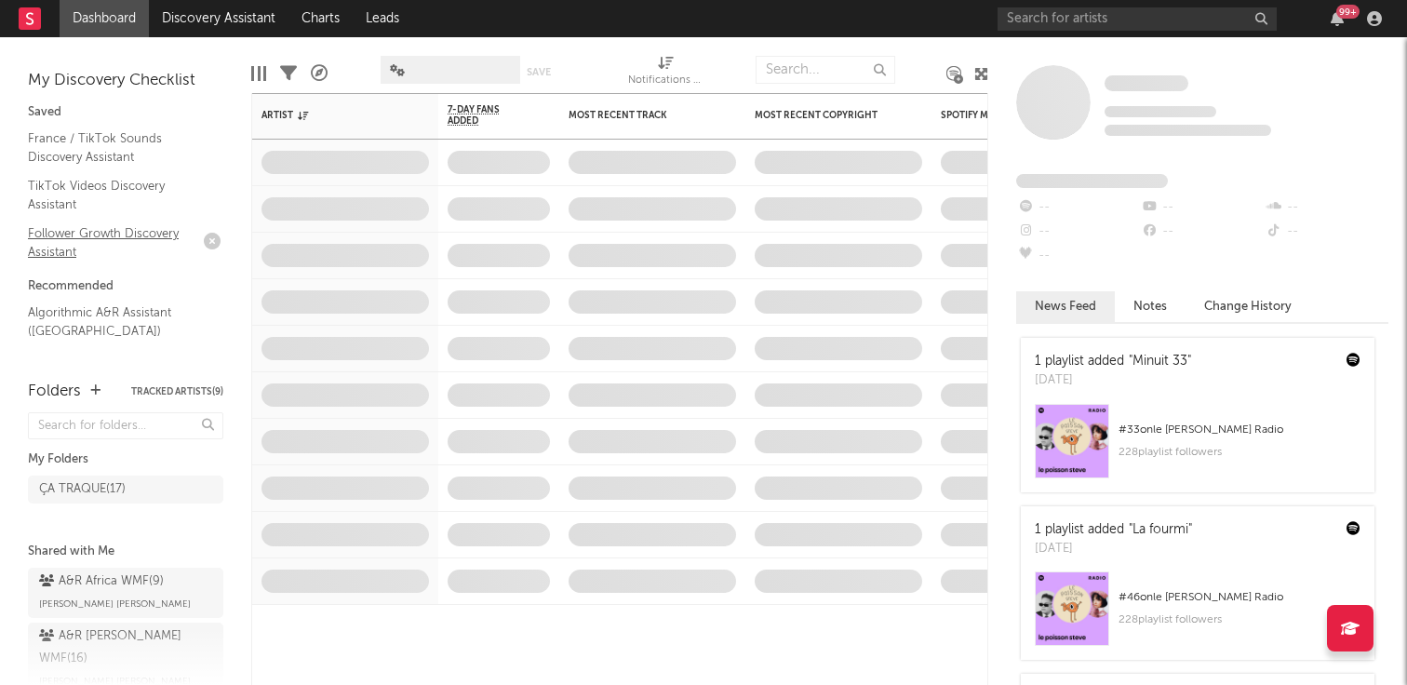
click at [111, 236] on link "Follower Growth Discovery Assistant" at bounding box center [116, 242] width 177 height 38
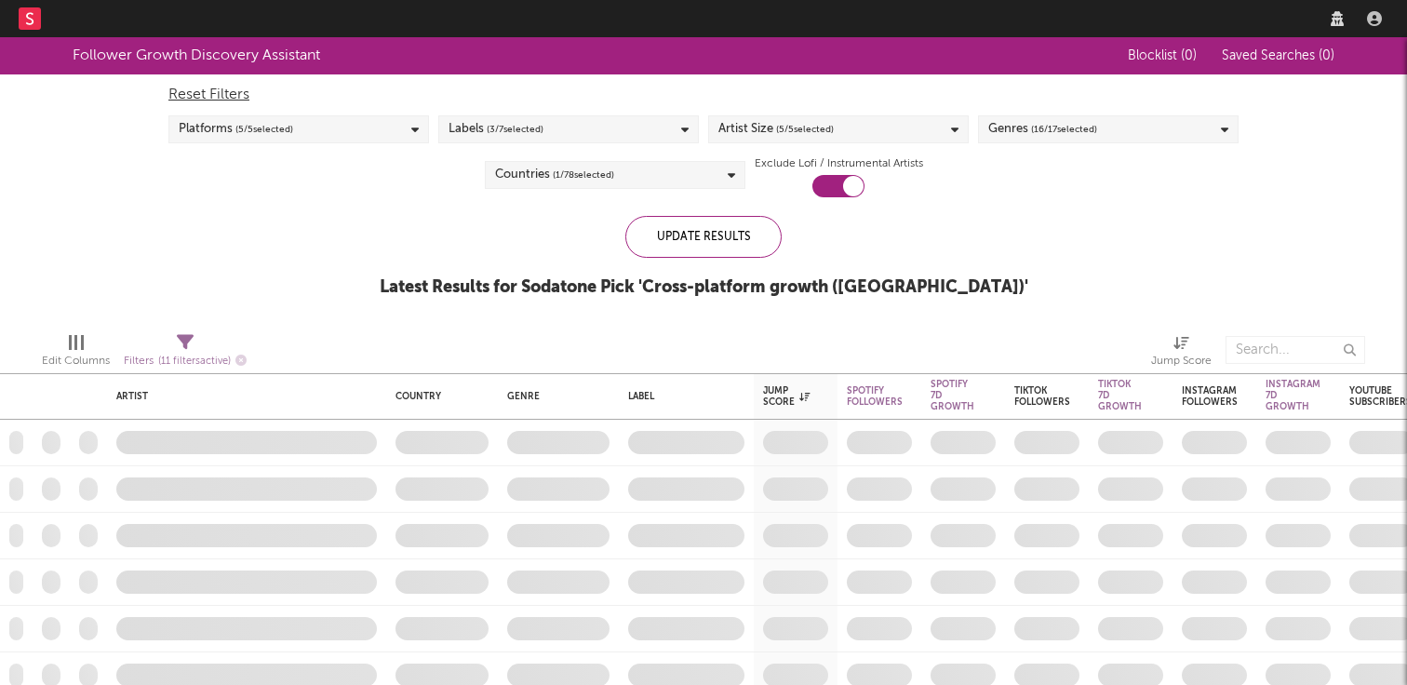
checkbox input "true"
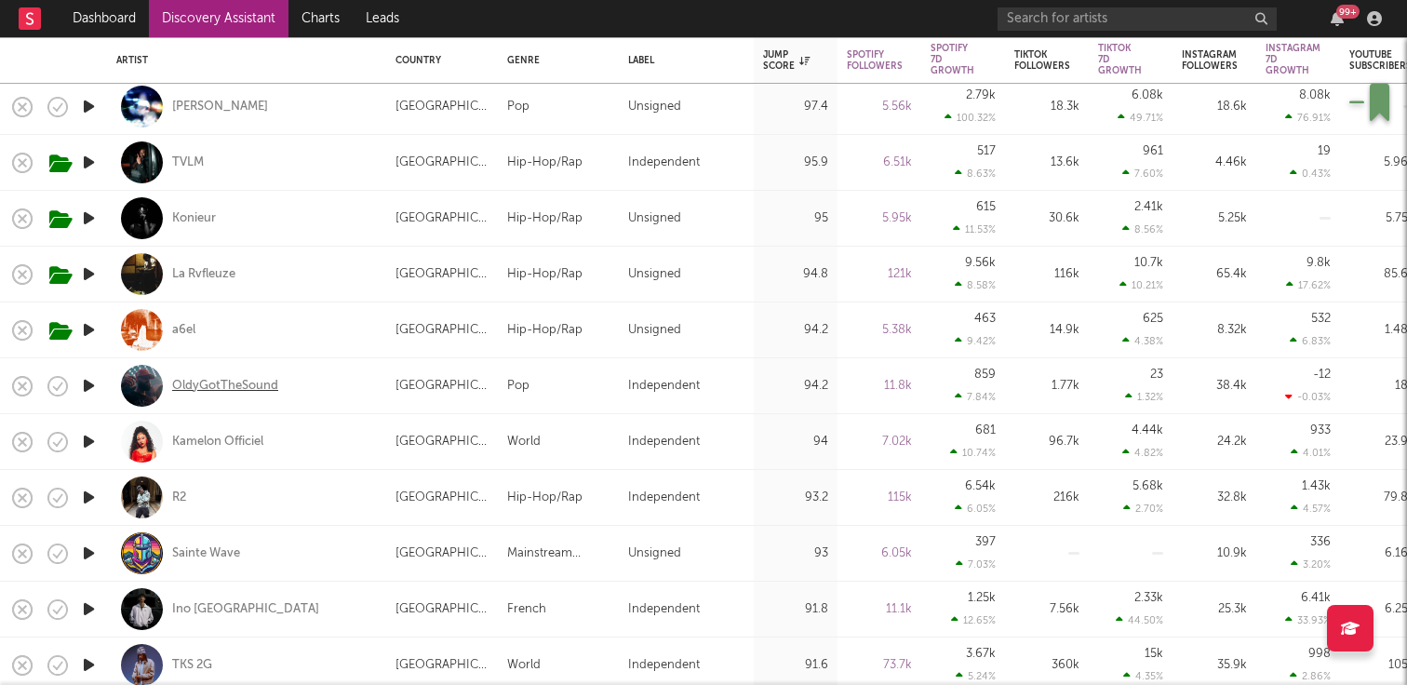
click at [220, 384] on div "OldyGotTheSound" at bounding box center [225, 386] width 106 height 17
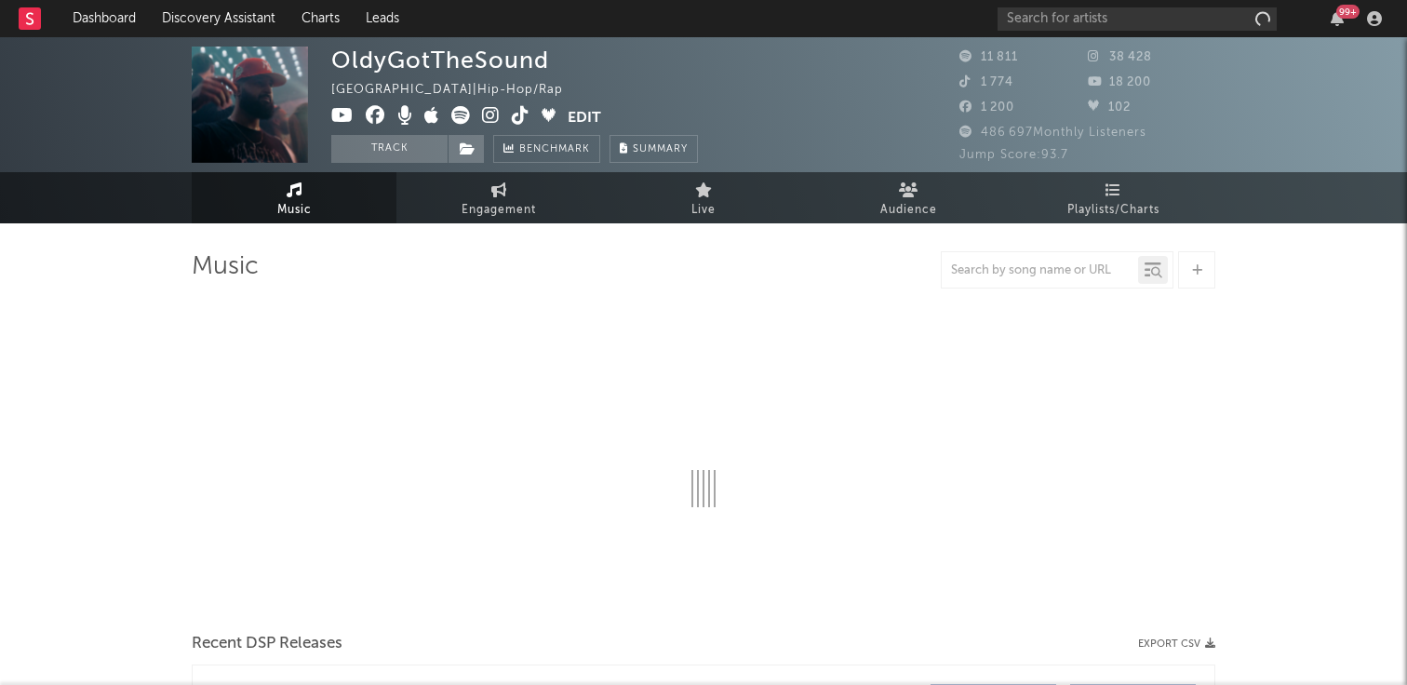
select select "1w"
